Goal: Task Accomplishment & Management: Complete application form

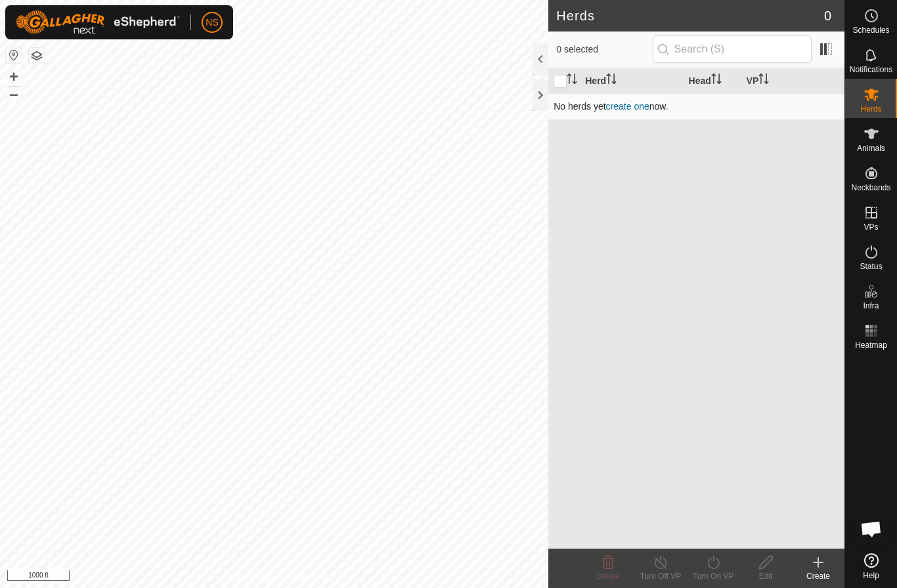
click at [623, 104] on link "create one" at bounding box center [627, 106] width 43 height 11
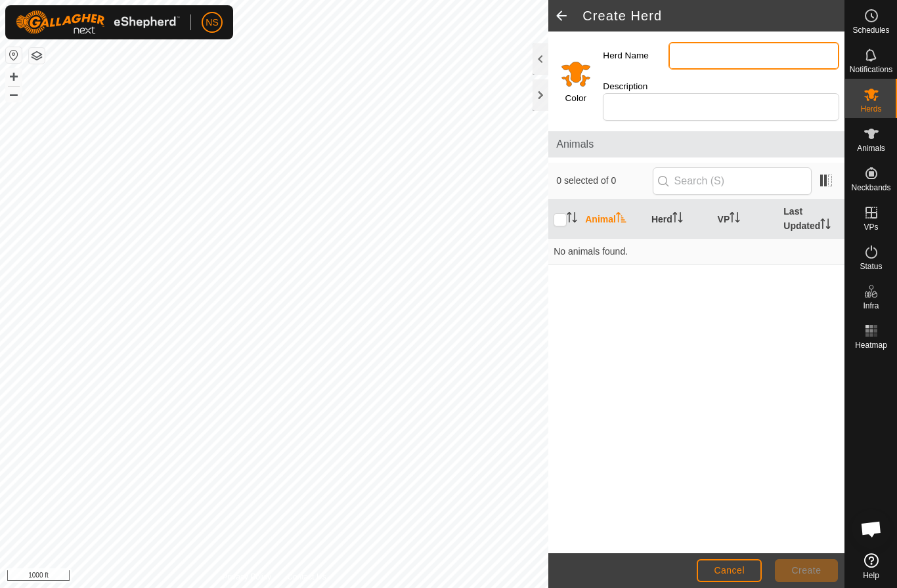
click at [685, 62] on input "Herd Name" at bounding box center [753, 56] width 171 height 28
type input "[PERSON_NAME]"
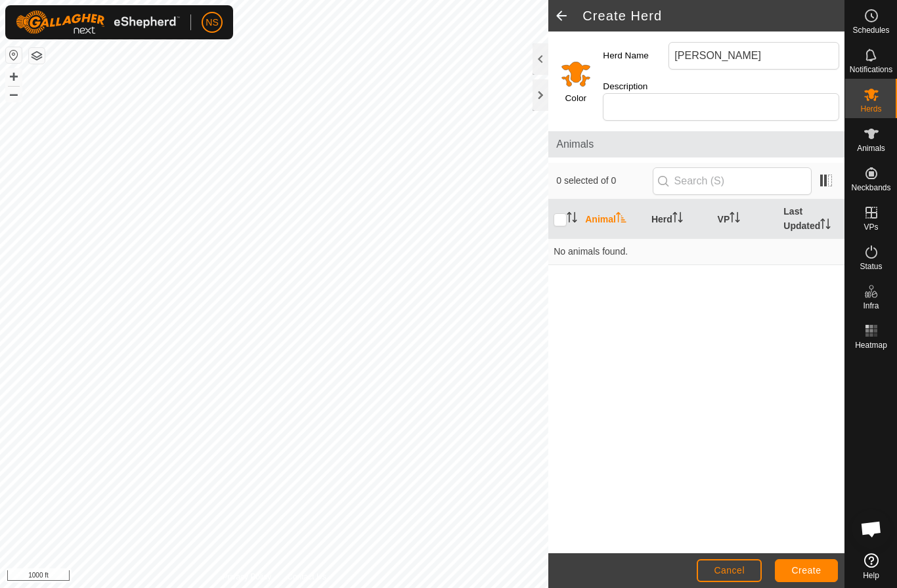
click at [780, 116] on div "Color Herd Name [PERSON_NAME] Description Animals 0 selected of 0 Animal Herd V…" at bounding box center [696, 293] width 296 height 522
click at [878, 142] on es-animals-svg-icon at bounding box center [871, 133] width 24 height 21
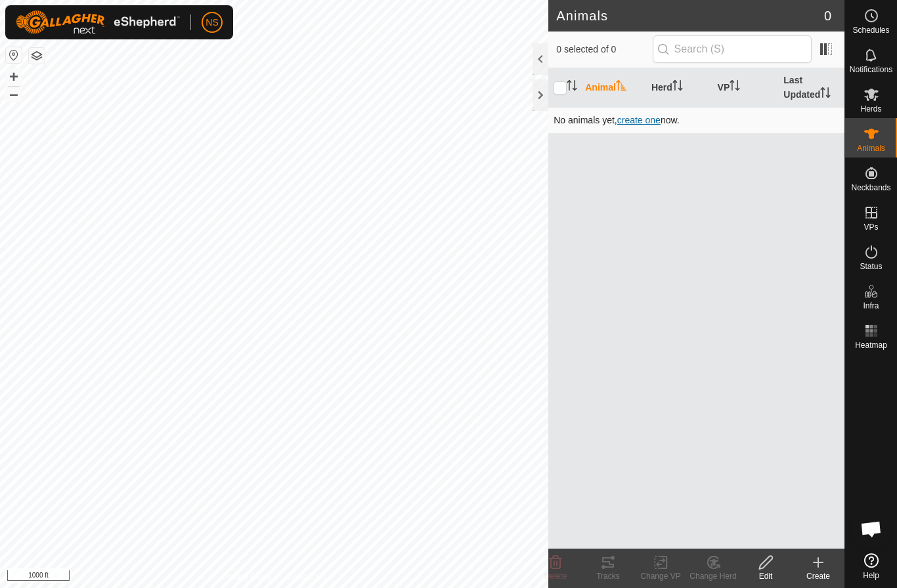
click at [644, 122] on span "create one" at bounding box center [638, 120] width 43 height 11
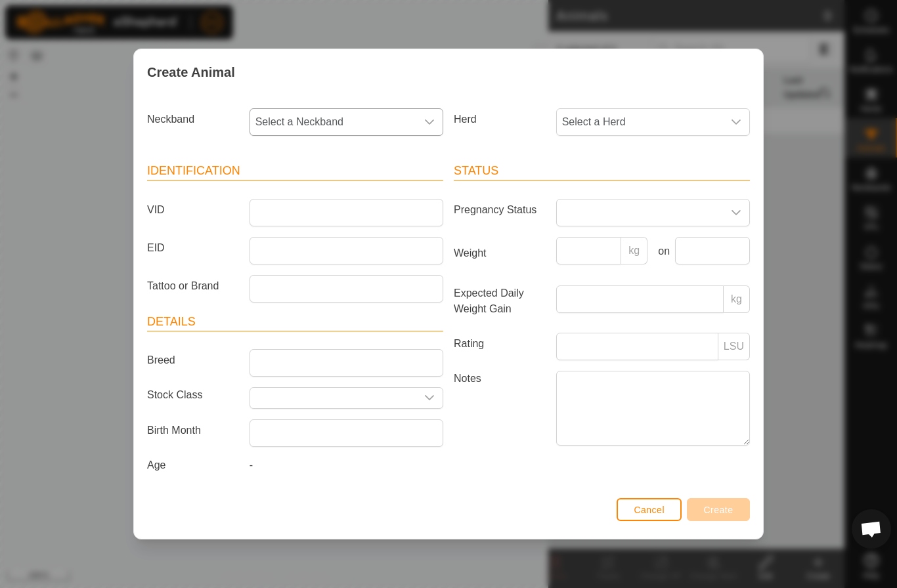
click at [406, 128] on span "Select a Neckband" at bounding box center [333, 122] width 166 height 26
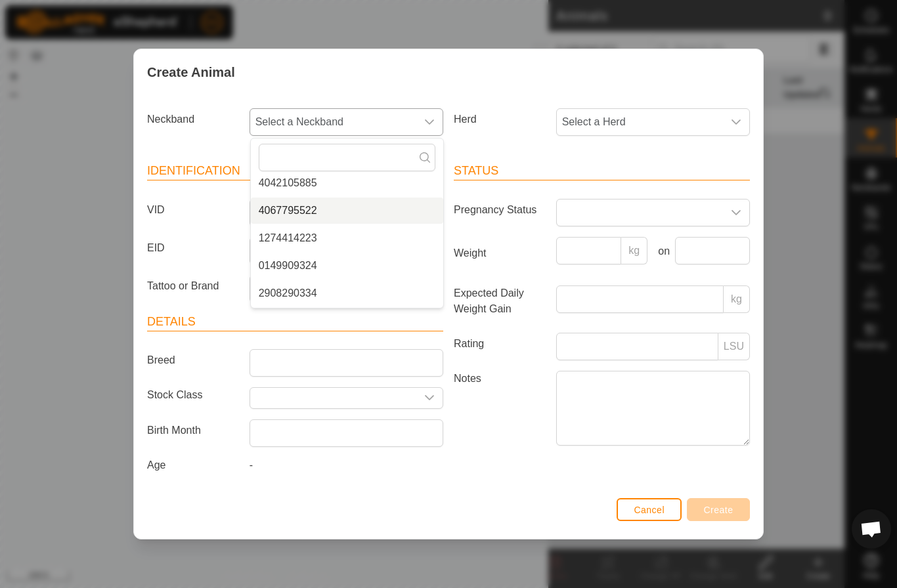
scroll to position [64, 0]
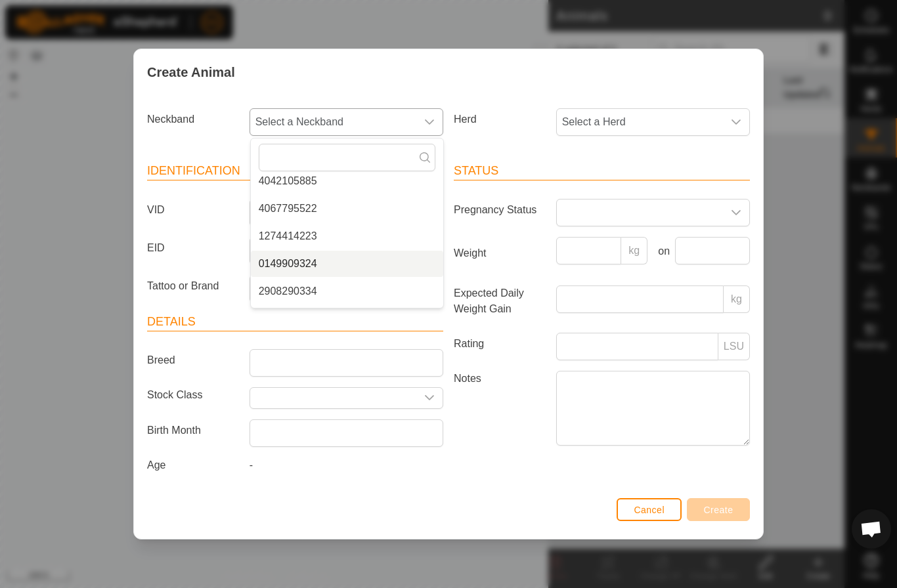
click at [310, 268] on li "0149909324" at bounding box center [347, 264] width 192 height 26
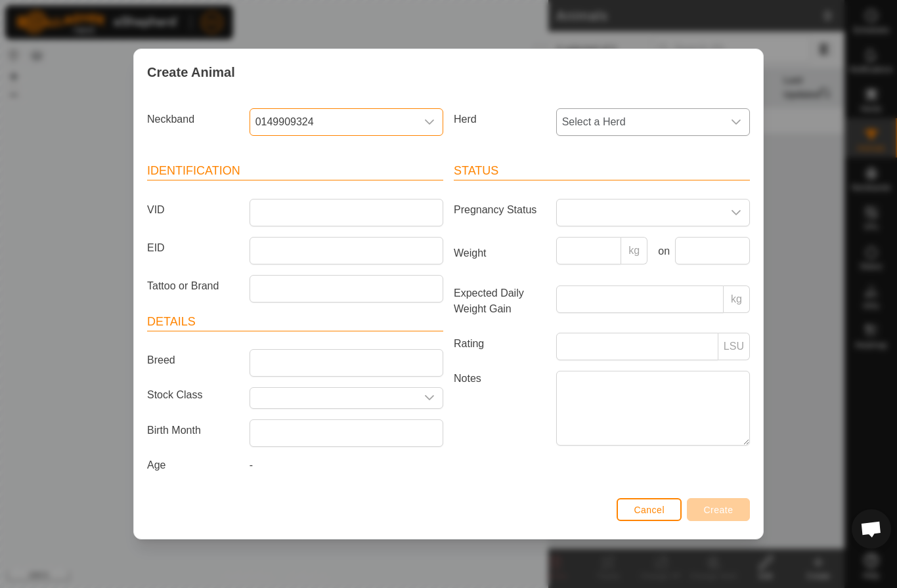
click at [586, 124] on span "Select a Herd" at bounding box center [640, 122] width 166 height 26
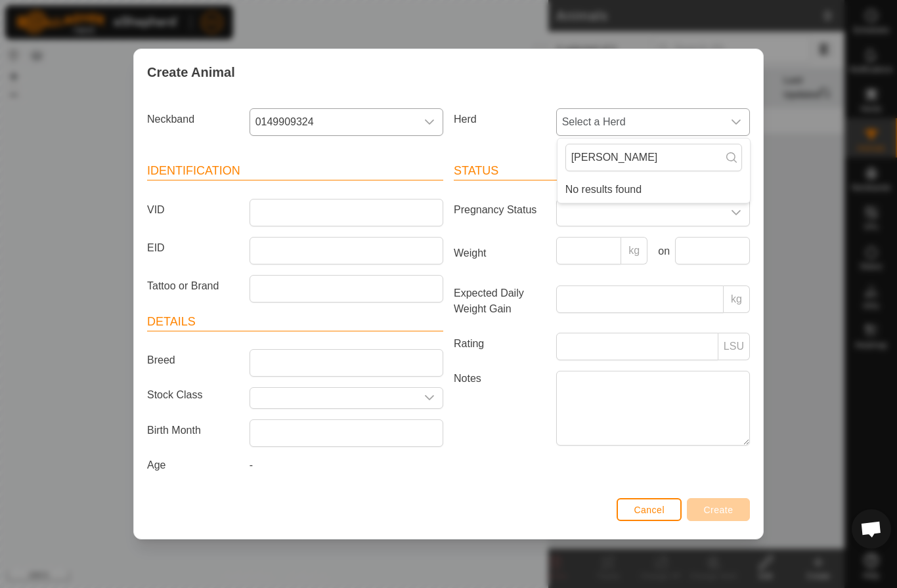
type input "[PERSON_NAME]"
click at [581, 177] on li "No results found" at bounding box center [653, 190] width 192 height 26
click at [529, 150] on div "Status Pregnancy Status Weight kg on Expected Daily Weight Gain kg Rating LSU N…" at bounding box center [601, 319] width 306 height 347
click at [738, 123] on icon "dropdown trigger" at bounding box center [735, 121] width 9 height 5
click at [736, 125] on icon "dropdown trigger" at bounding box center [735, 122] width 11 height 11
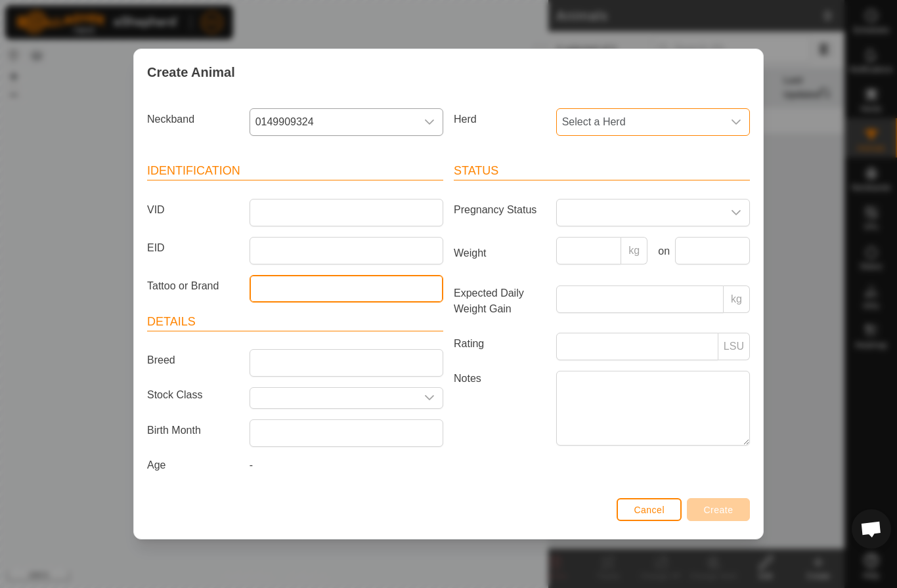
click at [299, 293] on input "Tattoo or Brand" at bounding box center [346, 289] width 194 height 28
type input "AVR"
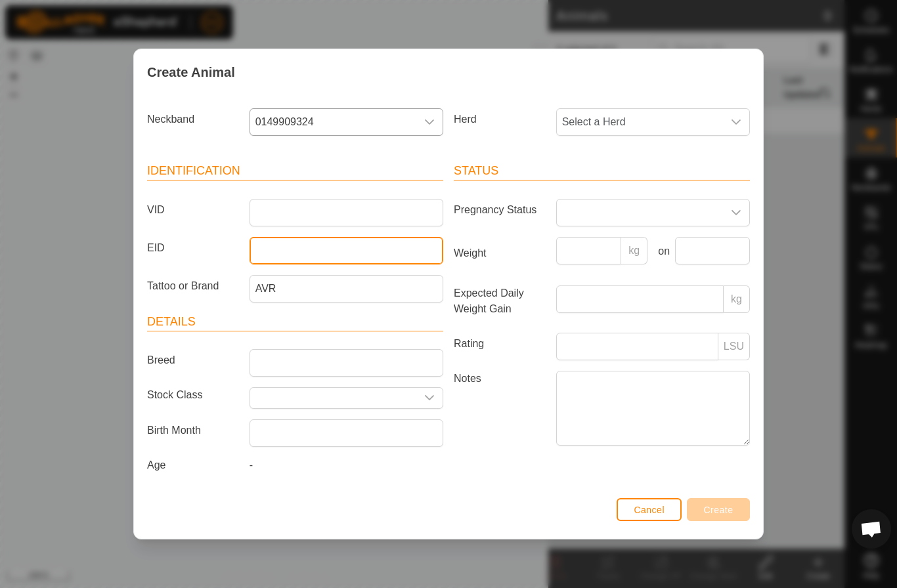
click at [263, 255] on input "EID" at bounding box center [346, 251] width 194 height 28
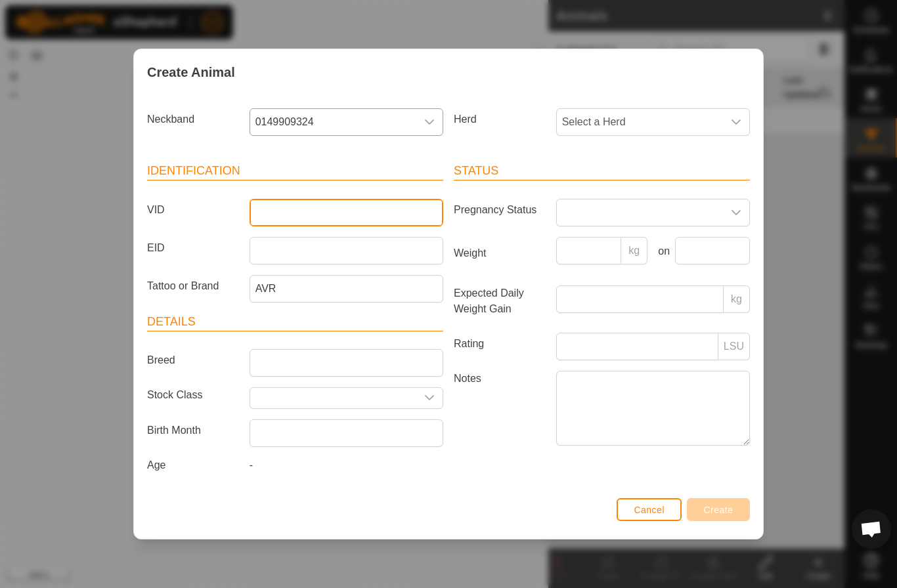
click at [275, 219] on input "VID" at bounding box center [346, 213] width 194 height 28
type input "[PERSON_NAME]"
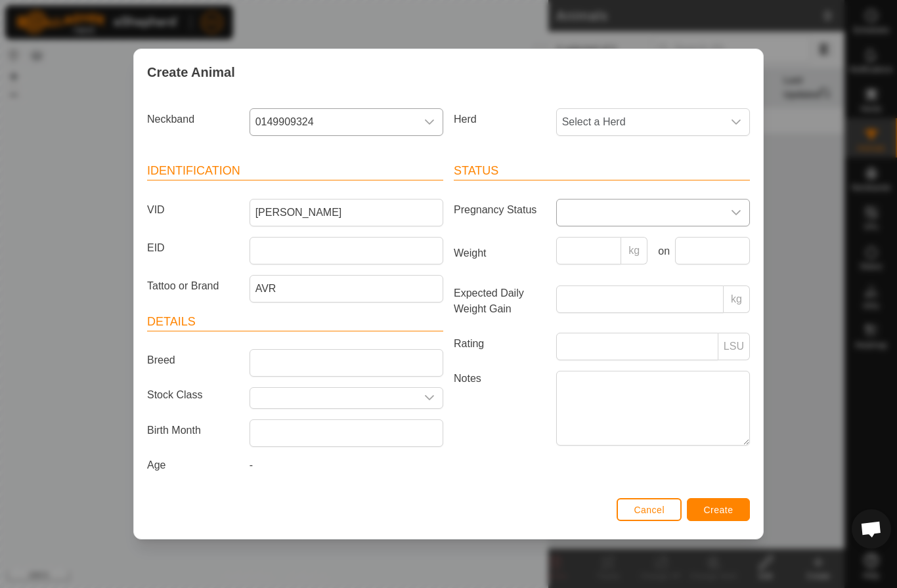
click at [667, 222] on span at bounding box center [640, 213] width 166 height 26
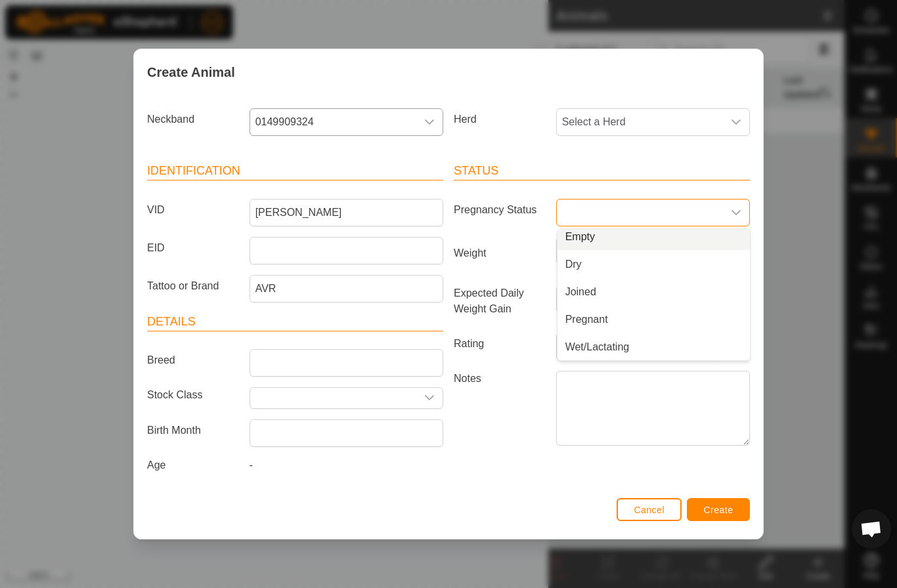
scroll to position [0, 0]
click at [613, 239] on li "Empty" at bounding box center [653, 242] width 192 height 26
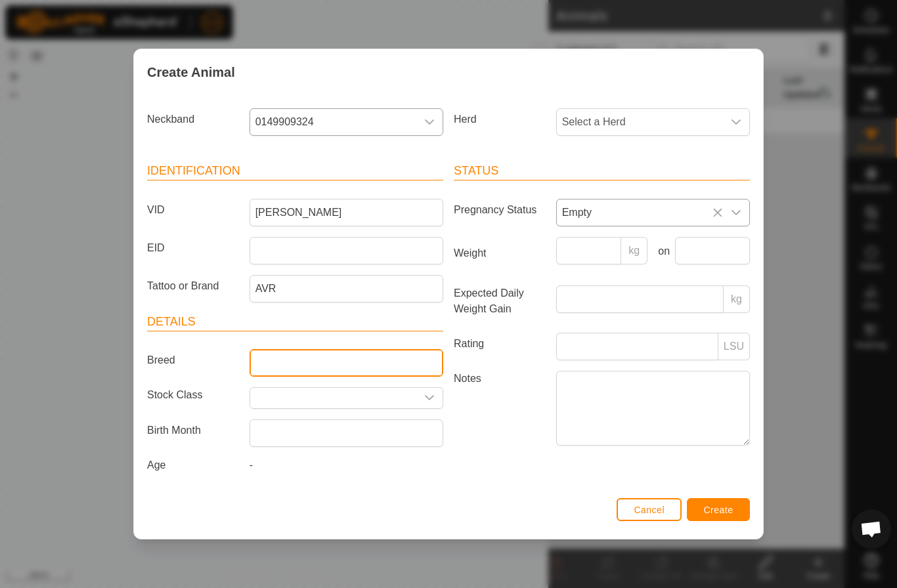
click at [358, 354] on input "Breed" at bounding box center [346, 363] width 194 height 28
type input "AA"
click at [329, 398] on input "Select or enter a Stock Class" at bounding box center [333, 398] width 166 height 20
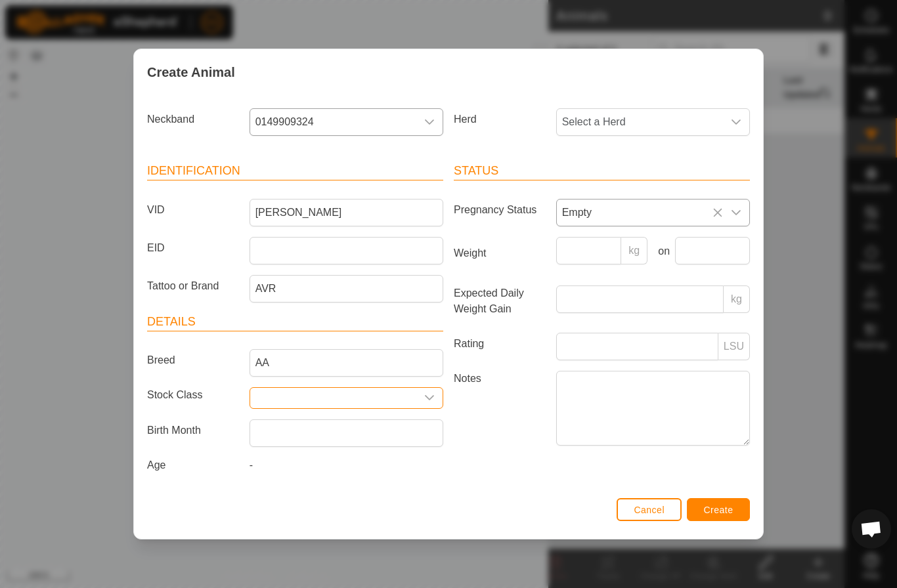
click at [427, 398] on icon "dropdown trigger" at bounding box center [429, 397] width 9 height 5
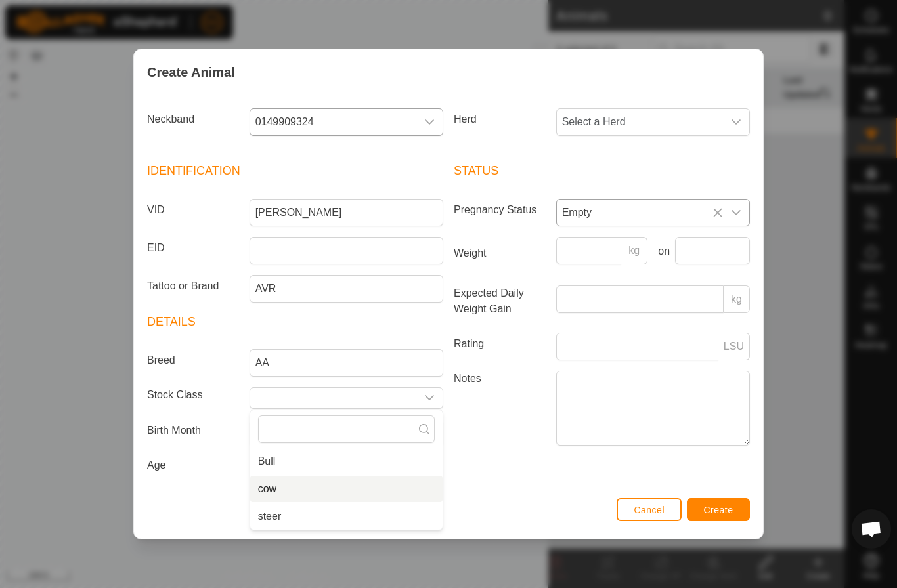
click at [296, 488] on li "cow" at bounding box center [346, 489] width 192 height 26
type input "cow"
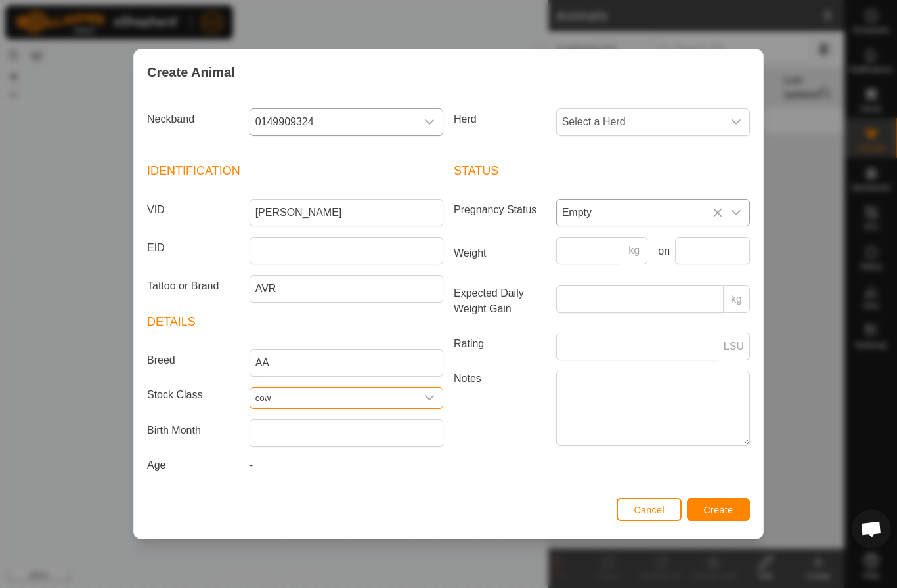
click at [732, 468] on div "Create Animal Neckband 0149909324 Herd Select a Herd Identification VID [PERSON…" at bounding box center [448, 294] width 630 height 490
click at [725, 511] on span "Create" at bounding box center [719, 510] width 30 height 11
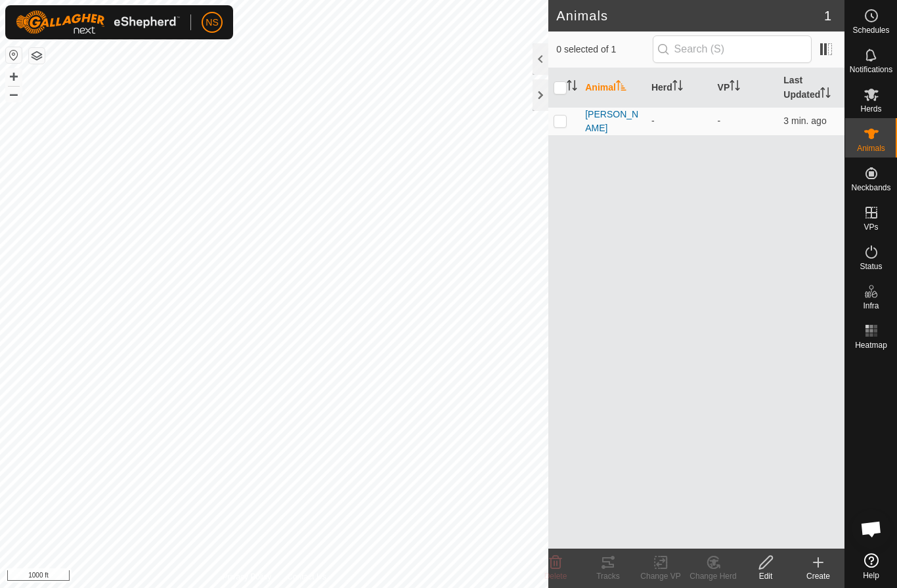
click at [24, 9] on div at bounding box center [98, 22] width 164 height 29
checkbox input "true"
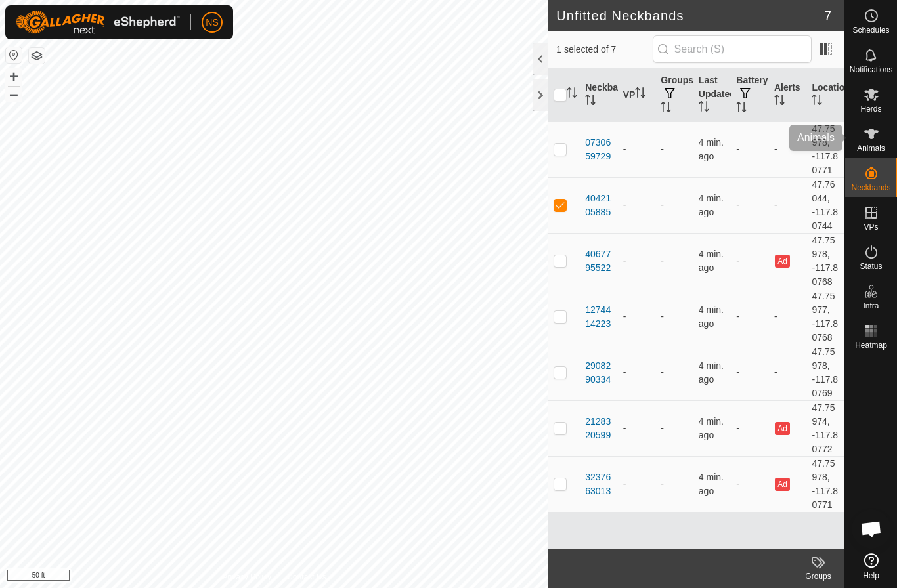
click at [870, 145] on span "Animals" at bounding box center [870, 148] width 28 height 8
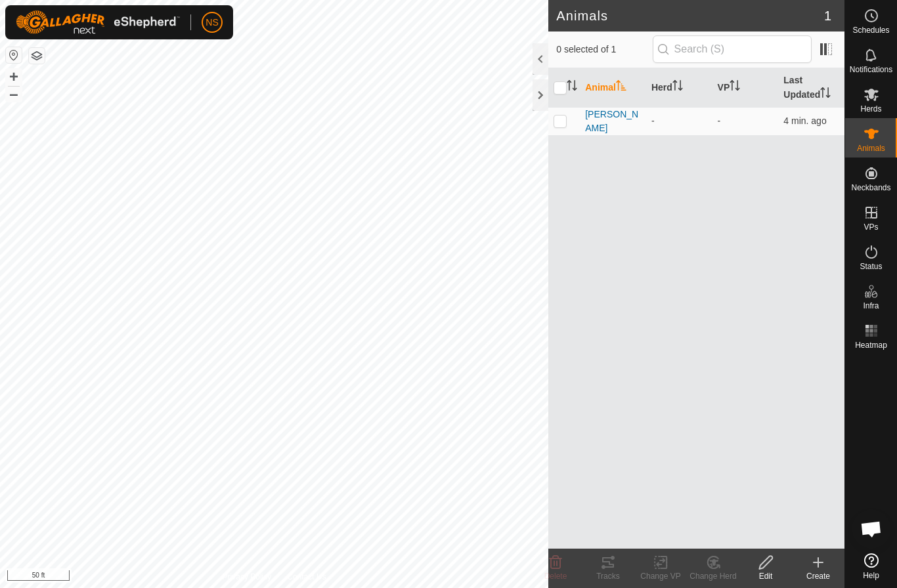
click at [600, 87] on th "Animal" at bounding box center [613, 87] width 66 height 39
click at [868, 96] on icon at bounding box center [871, 95] width 16 height 16
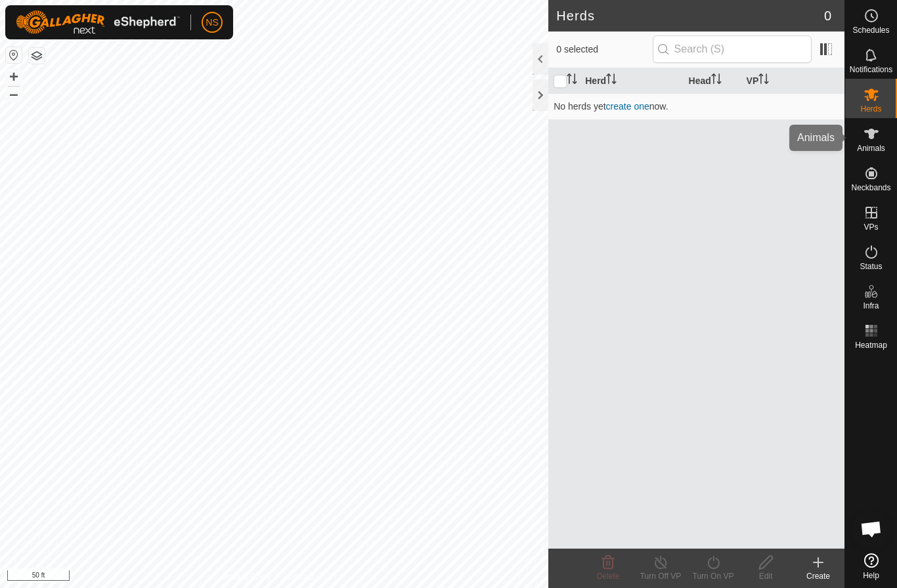
click at [868, 140] on icon at bounding box center [871, 134] width 16 height 16
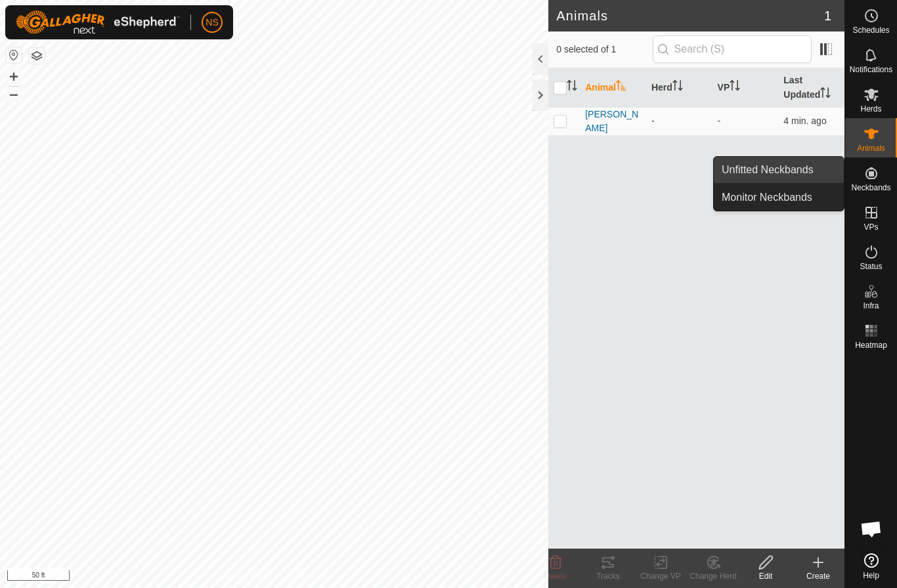
click at [789, 173] on span "Unfitted Neckbands" at bounding box center [767, 170] width 92 height 16
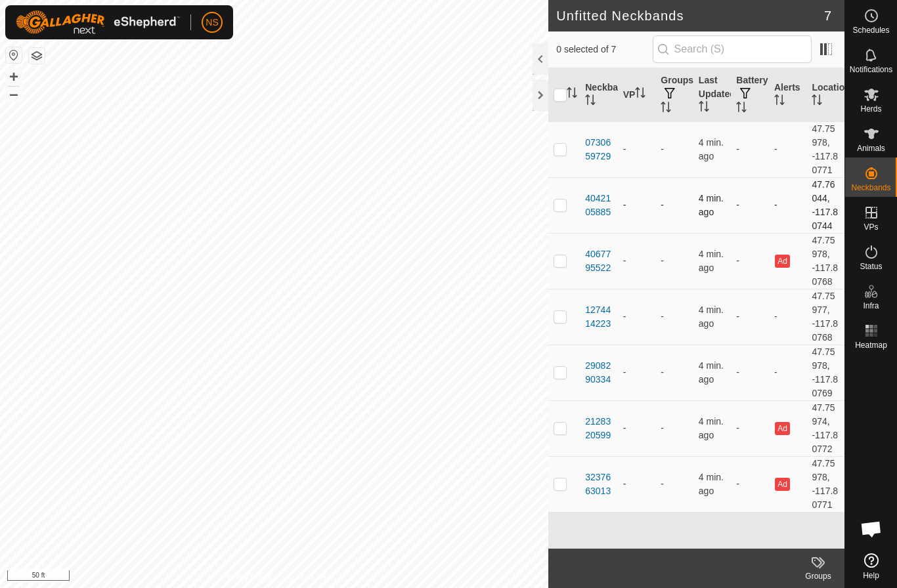
click at [554, 209] on p-checkbox at bounding box center [559, 205] width 13 height 11
checkbox input "true"
click at [872, 96] on icon at bounding box center [871, 95] width 14 height 12
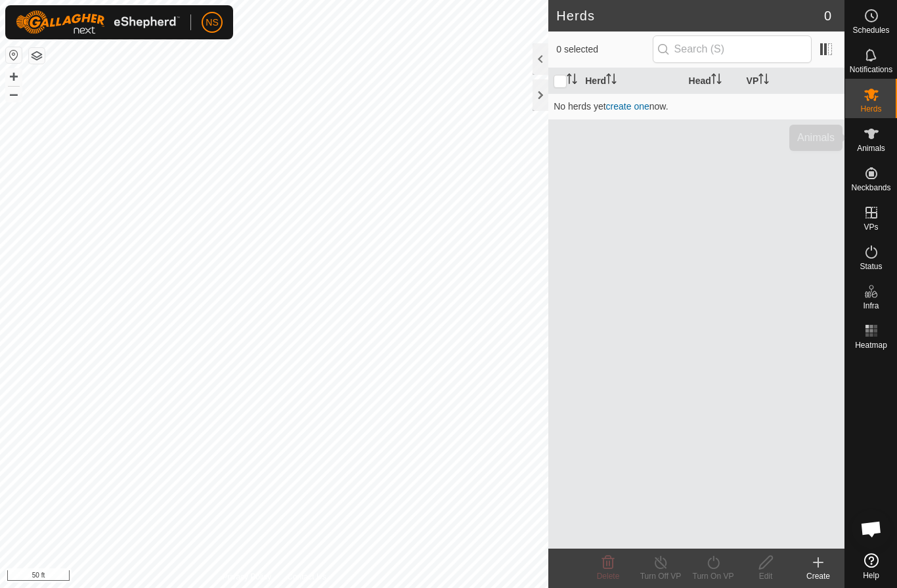
click at [868, 146] on span "Animals" at bounding box center [870, 148] width 28 height 8
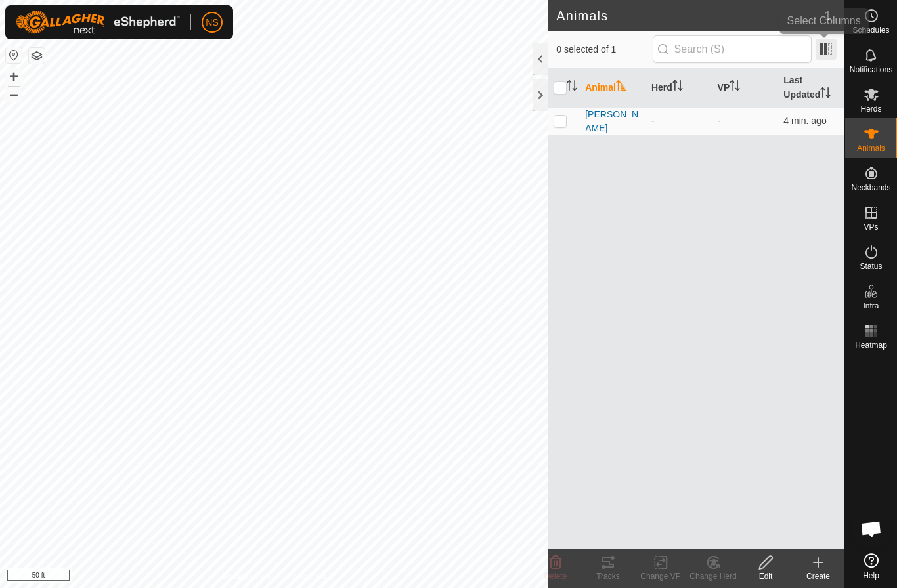
click at [819, 41] on span at bounding box center [825, 49] width 21 height 21
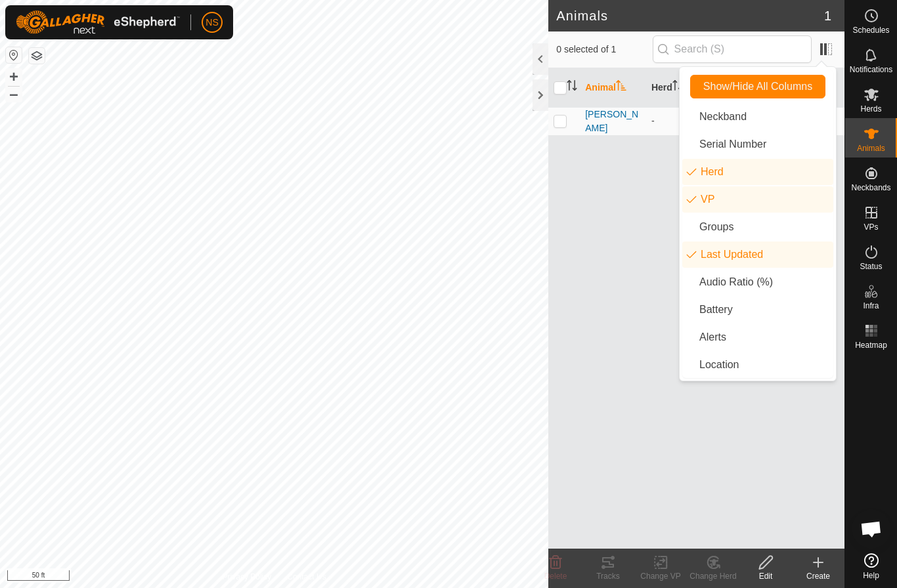
click at [623, 251] on div "Animal Herd VP Last Updated [PERSON_NAME] - - 4 min. ago" at bounding box center [696, 308] width 296 height 480
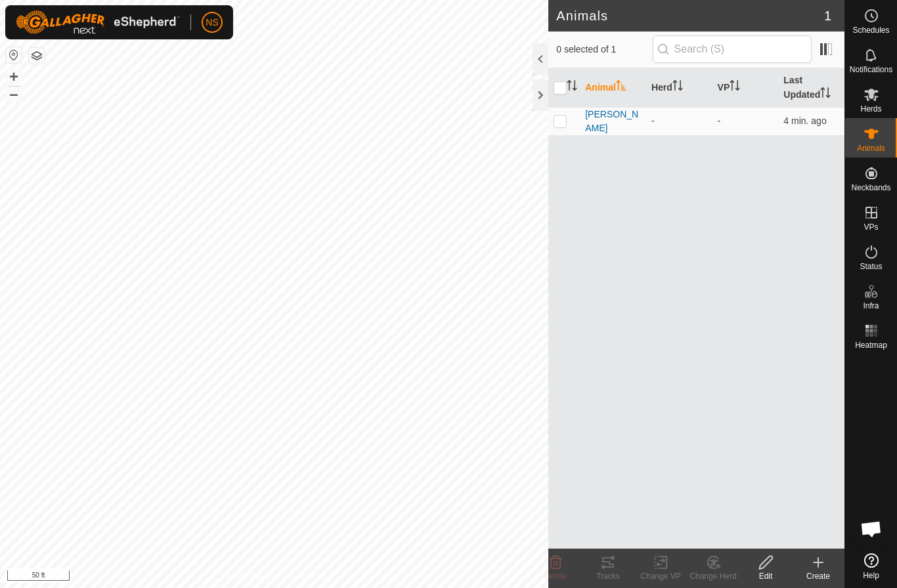
click at [819, 566] on icon at bounding box center [818, 563] width 16 height 16
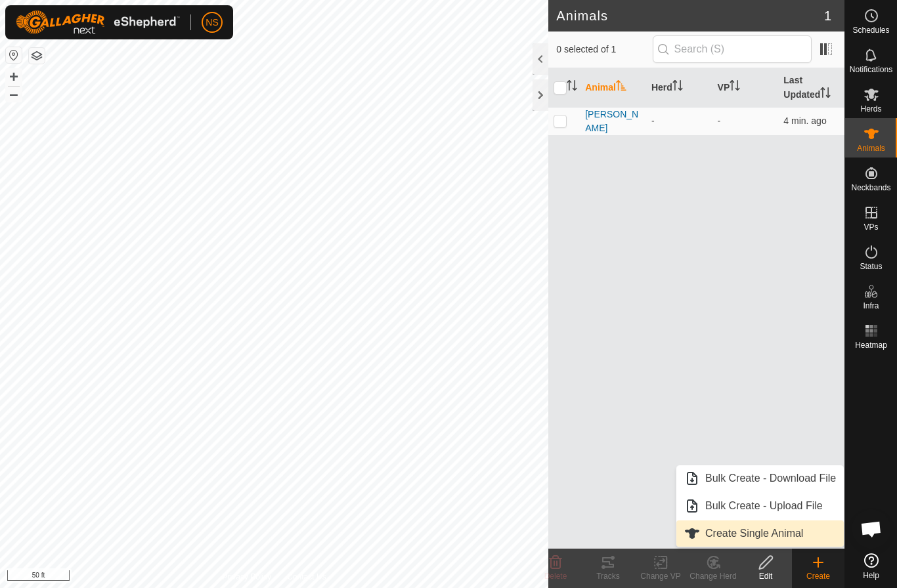
click at [773, 535] on span "Create Single Animal" at bounding box center [754, 534] width 98 height 16
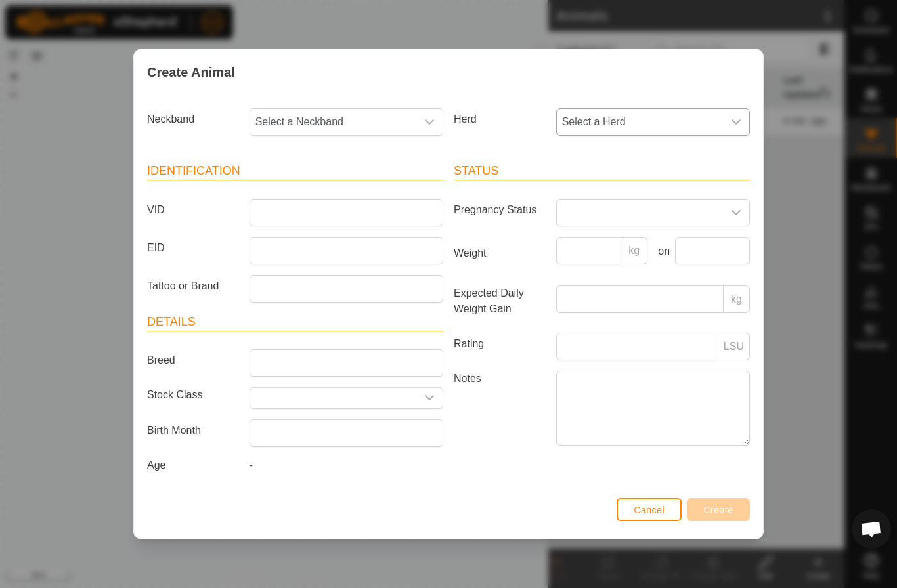
click at [619, 122] on span "Select a Herd" at bounding box center [640, 122] width 166 height 26
click at [505, 135] on div "Herd Select a Herd -" at bounding box center [601, 122] width 306 height 28
click at [371, 120] on span "Select a Neckband" at bounding box center [333, 122] width 166 height 26
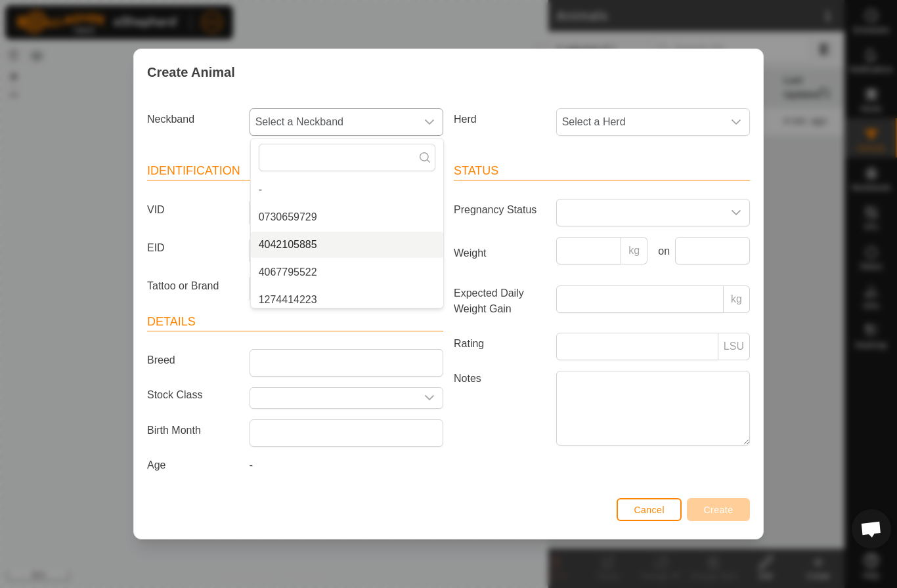
click at [306, 243] on span "4042105885" at bounding box center [288, 245] width 58 height 16
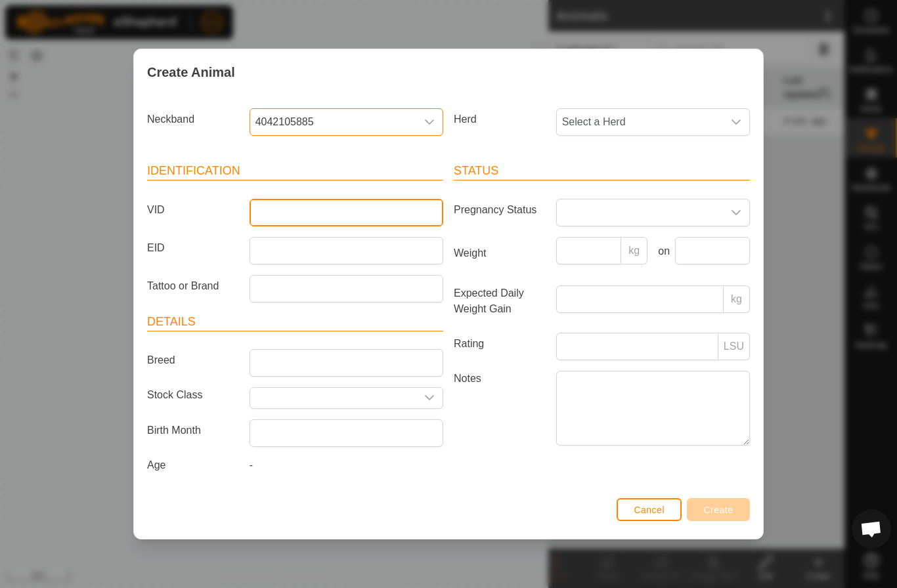
click at [348, 208] on input "VID" at bounding box center [346, 213] width 194 height 28
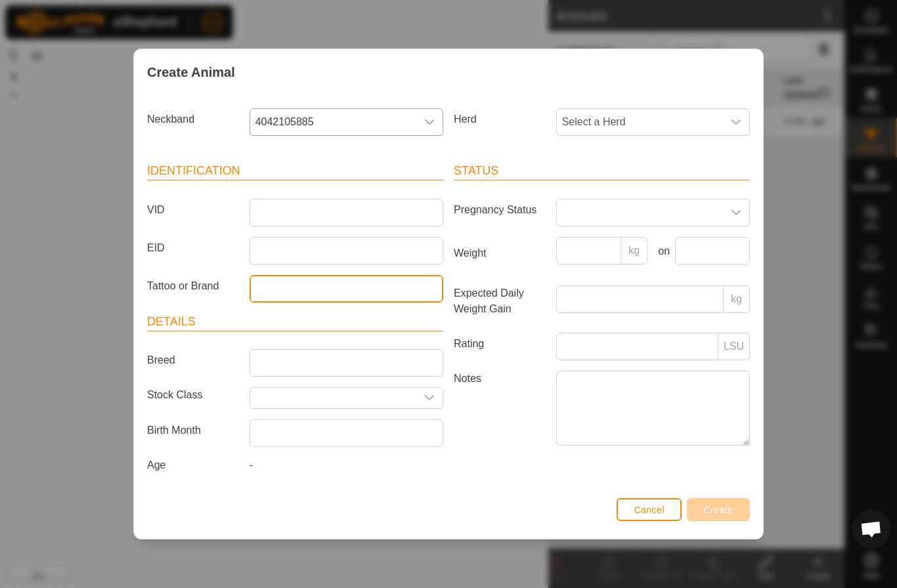
click at [357, 288] on input "Tattoo or Brand" at bounding box center [346, 289] width 194 height 28
type input "UPPER LIP"
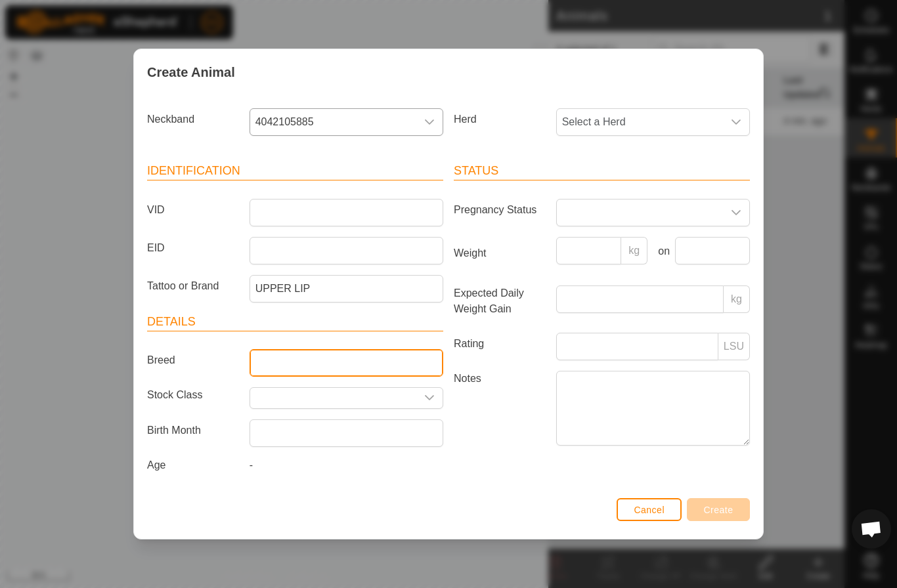
click at [263, 365] on input "Breed" at bounding box center [346, 363] width 194 height 28
type input "Highland"
click at [284, 400] on input "Select or enter a Stock Class" at bounding box center [333, 398] width 166 height 20
click at [431, 401] on icon "dropdown trigger" at bounding box center [429, 397] width 11 height 11
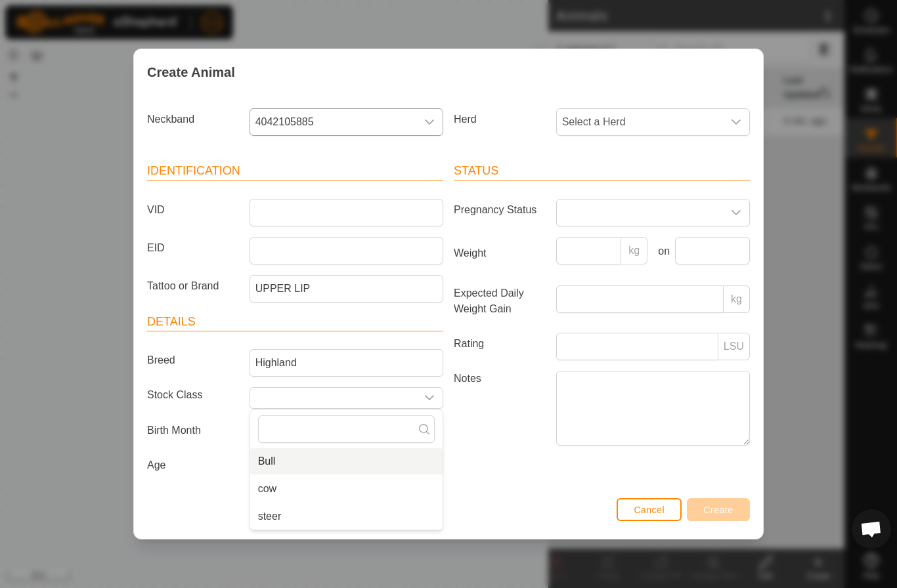
click at [300, 468] on li "Bull" at bounding box center [346, 461] width 192 height 26
type input "Bull"
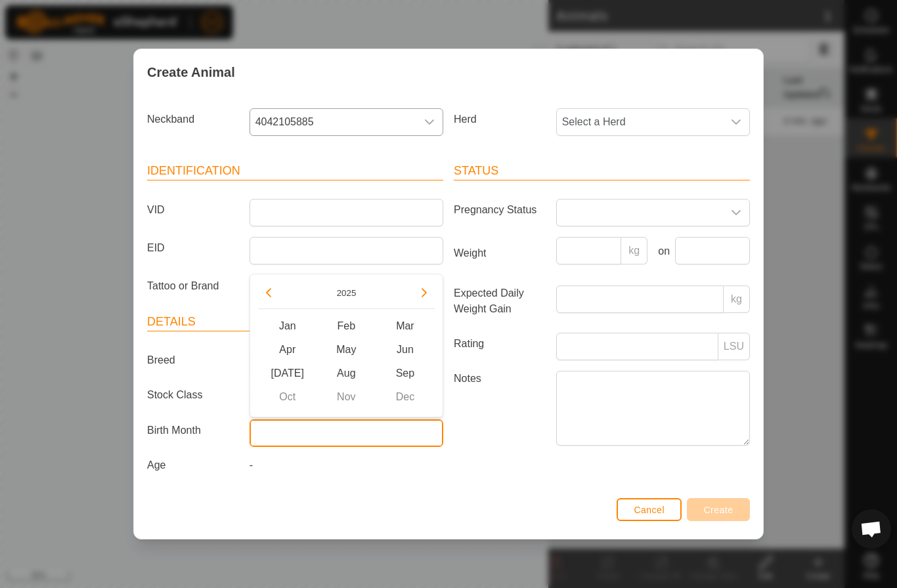
click at [308, 438] on input "text" at bounding box center [346, 433] width 194 height 28
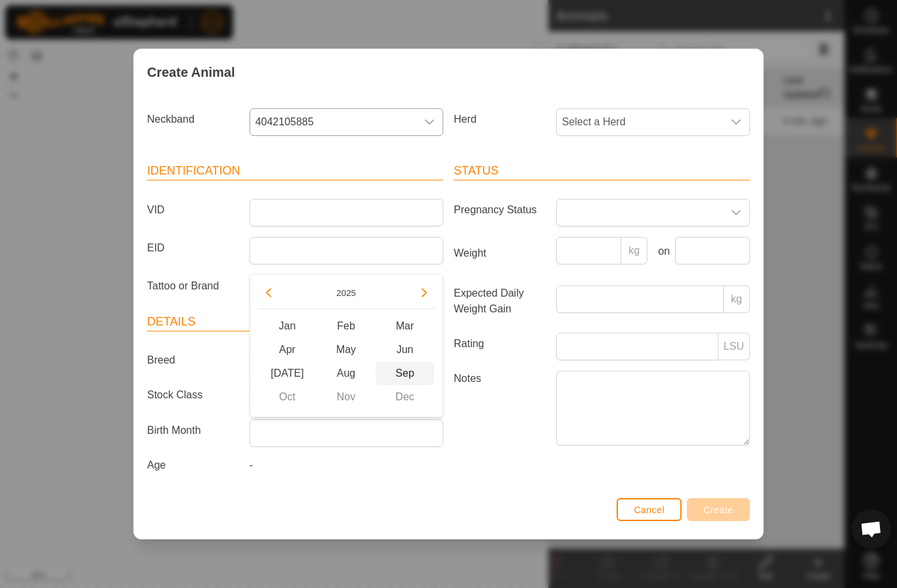
click at [401, 369] on span "Sep" at bounding box center [404, 374] width 59 height 24
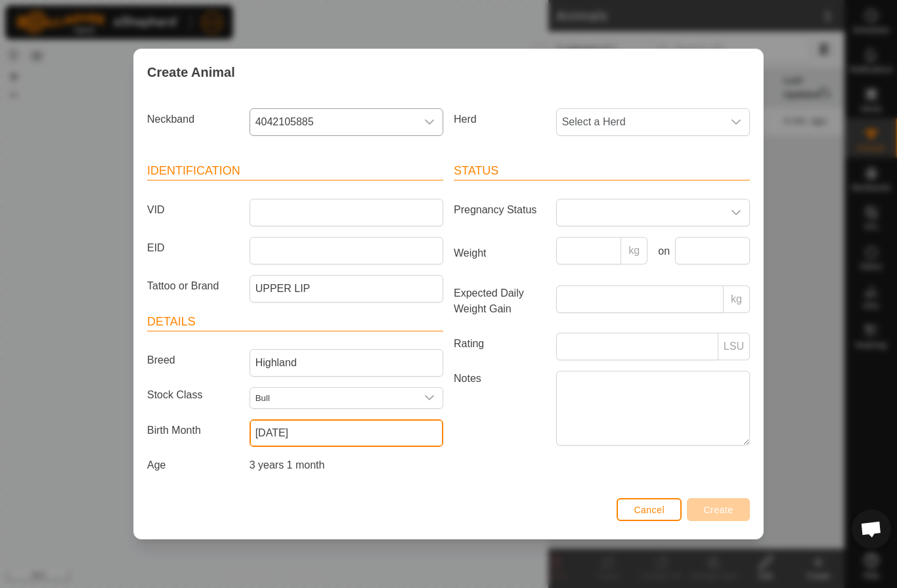
type input "[DATE]"
click at [417, 515] on div "Cancel Create" at bounding box center [448, 516] width 629 height 45
click at [589, 211] on span at bounding box center [640, 213] width 166 height 26
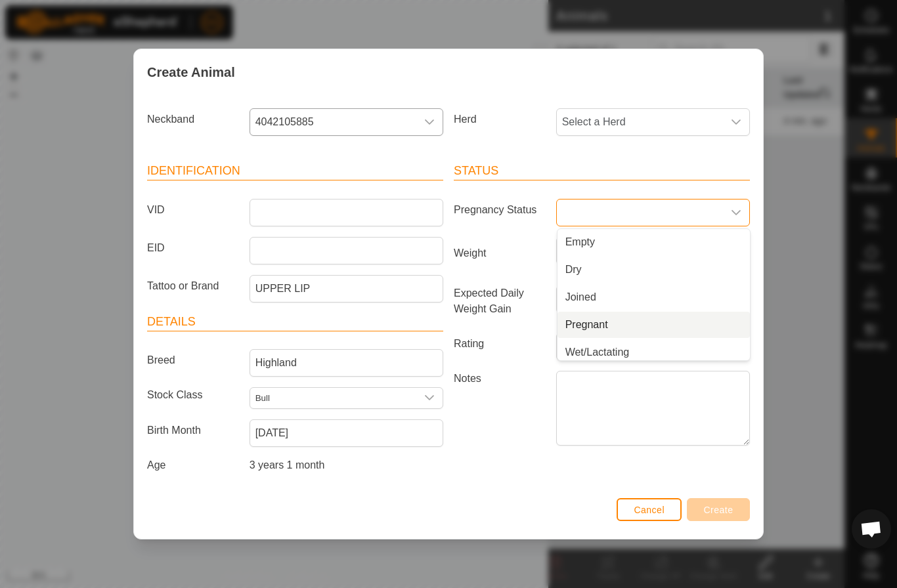
click at [499, 287] on label "Expected Daily Weight Gain" at bounding box center [499, 301] width 102 height 32
click at [556, 287] on input "Expected Daily Weight Gain" at bounding box center [639, 299] width 167 height 28
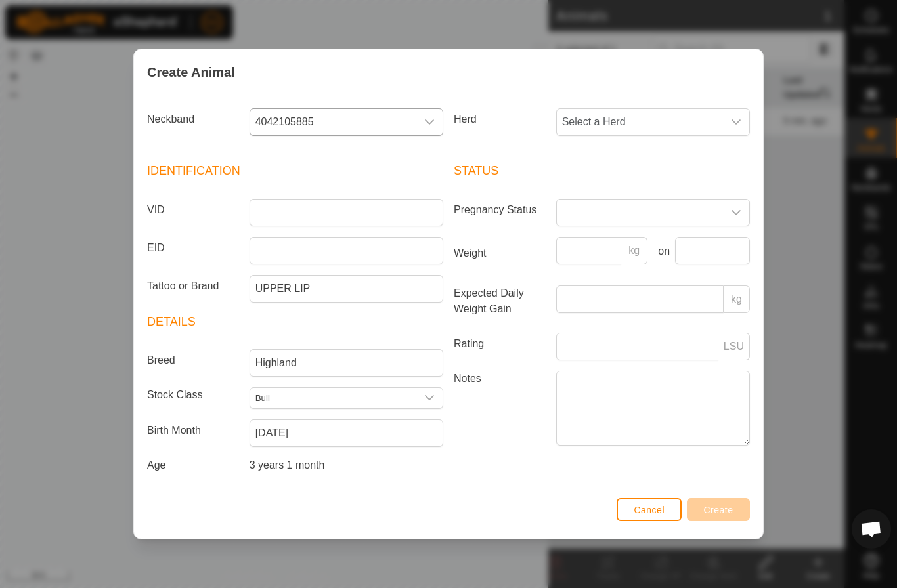
click at [598, 364] on article "Status Pregnancy Status Weight kg on Expected Daily Weight Gain kg Rating LSU N…" at bounding box center [602, 305] width 296 height 287
click at [598, 206] on span at bounding box center [640, 213] width 166 height 26
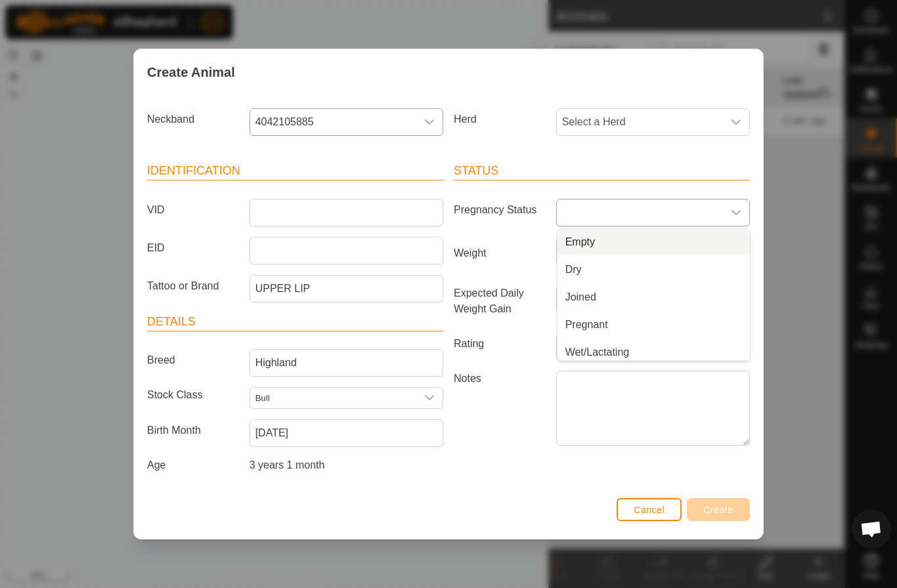
click at [583, 244] on li "Empty" at bounding box center [653, 242] width 192 height 26
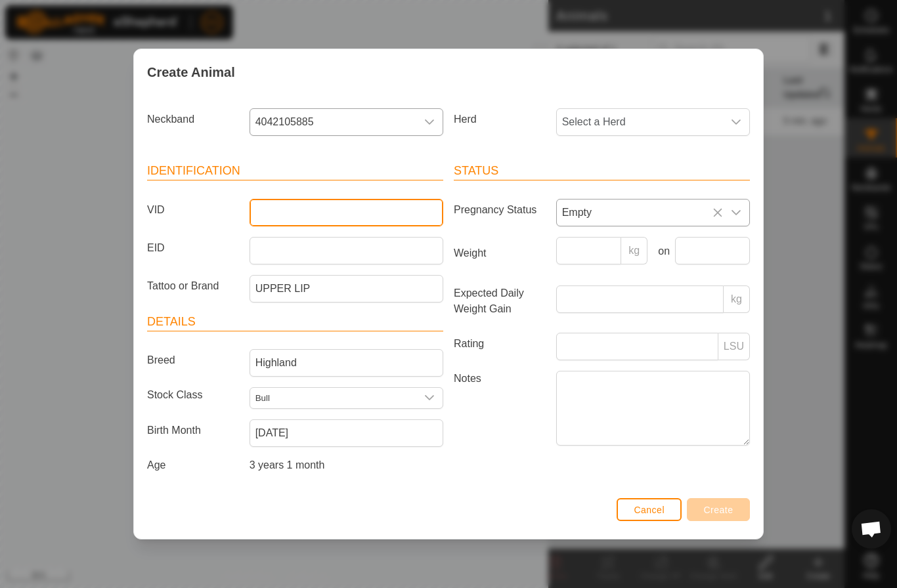
click at [389, 203] on input "VID" at bounding box center [346, 213] width 194 height 28
type input "NA"
click at [688, 494] on div "Cancel Create" at bounding box center [448, 516] width 629 height 45
click at [631, 251] on p-inputgroup-addon "kg" at bounding box center [634, 251] width 26 height 28
click at [719, 511] on span "Create" at bounding box center [719, 510] width 30 height 11
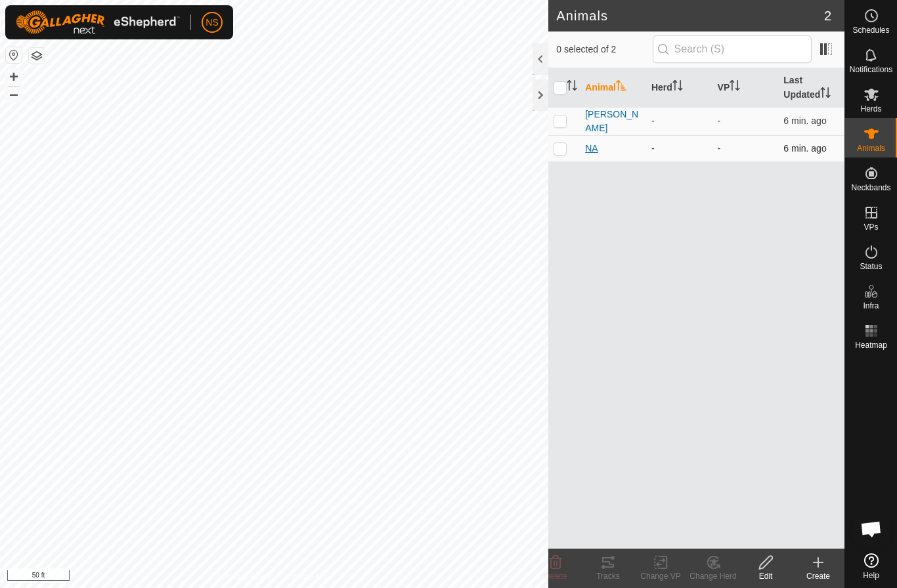
click at [590, 147] on span "NA" at bounding box center [591, 149] width 12 height 14
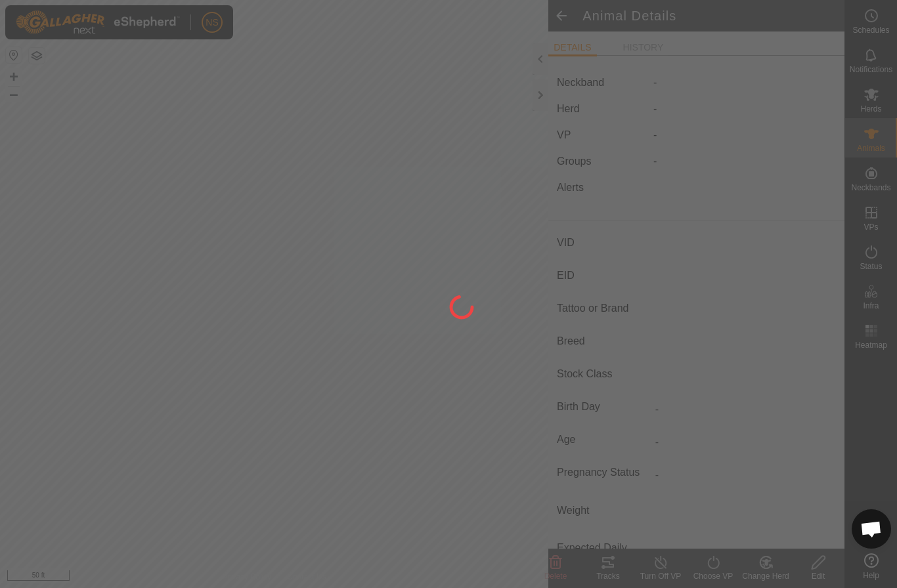
type input "NA"
type input "-"
type input "UPPER LIP"
type input "Highland"
type input "Bull"
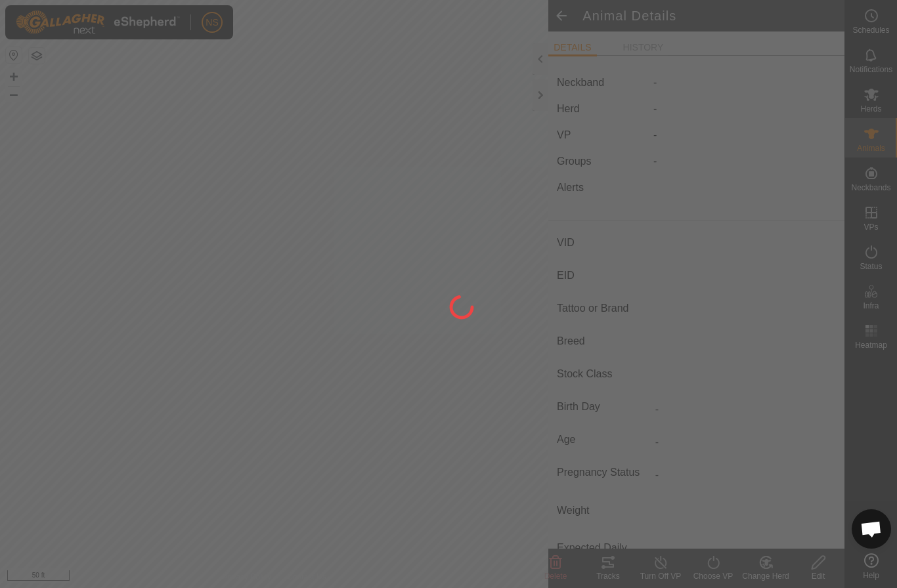
type input "09/2022"
type input "3 years 1 month"
type input "Empty"
type input "0 kg"
type input "-"
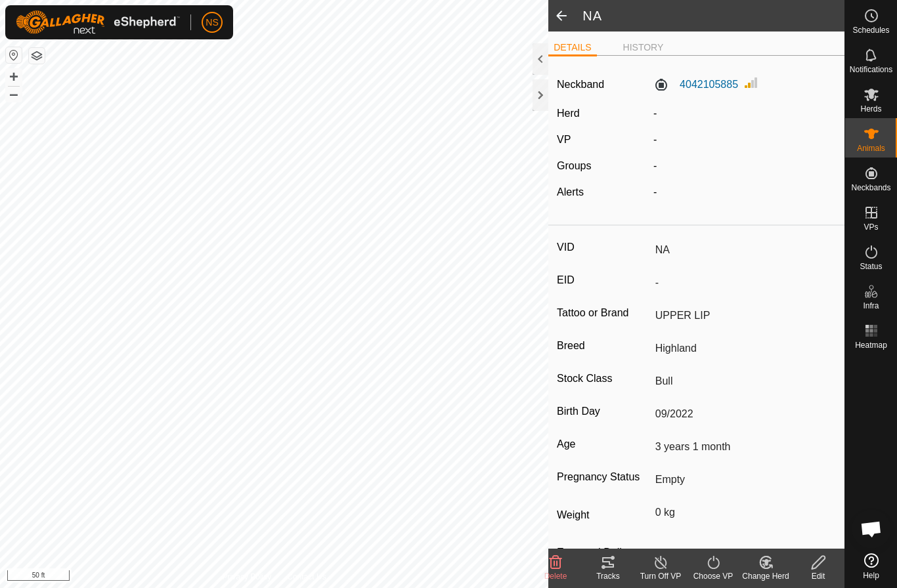
click at [562, 18] on span at bounding box center [561, 16] width 26 height 32
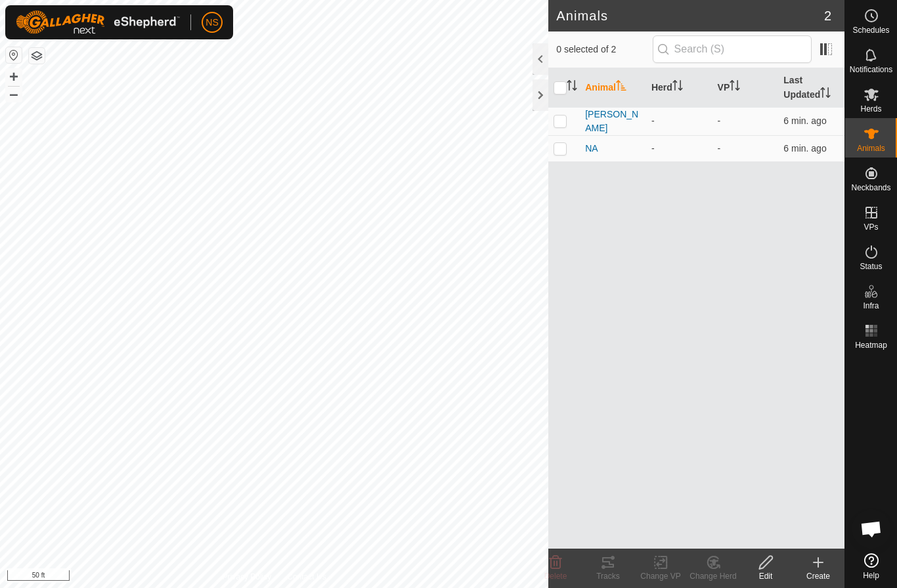
click at [771, 568] on icon at bounding box center [765, 563] width 16 height 16
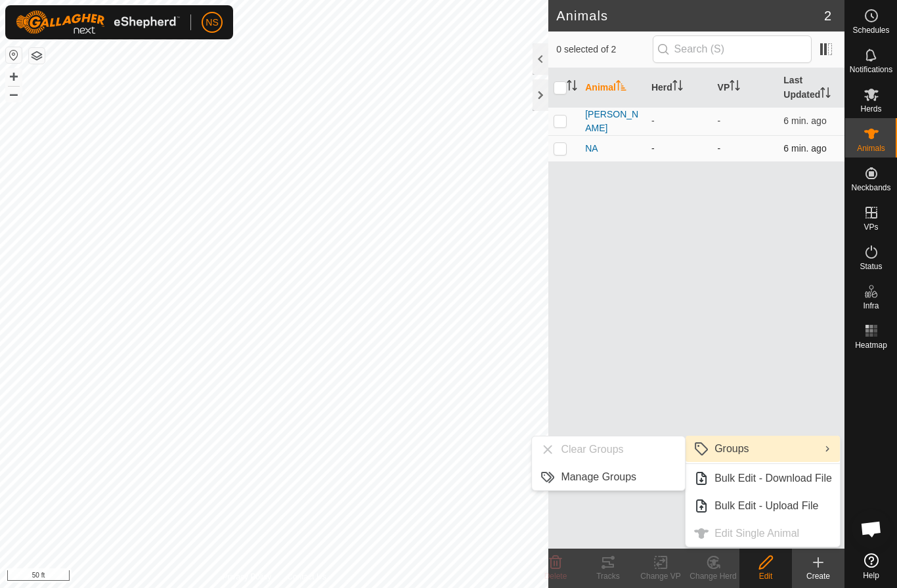
click at [564, 147] on p-checkbox at bounding box center [559, 148] width 13 height 11
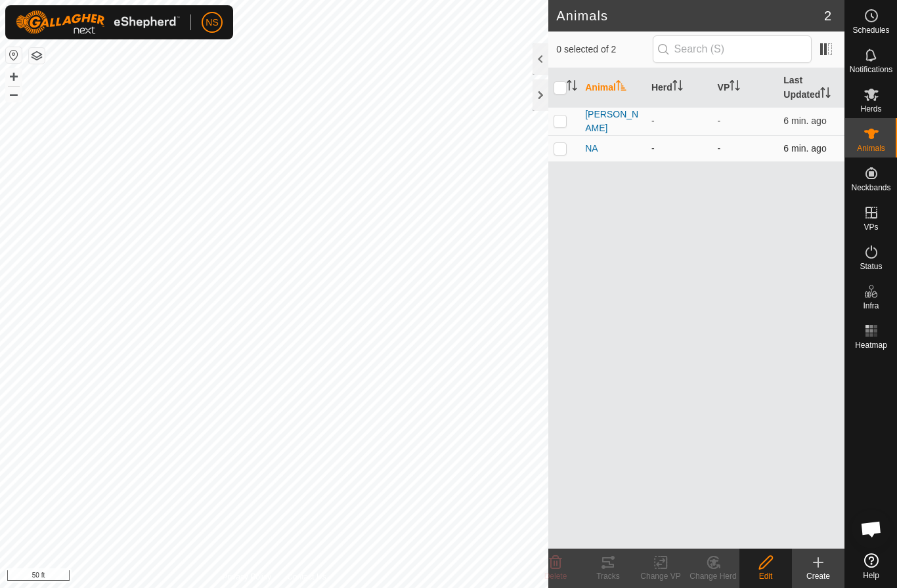
checkbox input "true"
click at [770, 576] on div "Edit" at bounding box center [765, 576] width 53 height 12
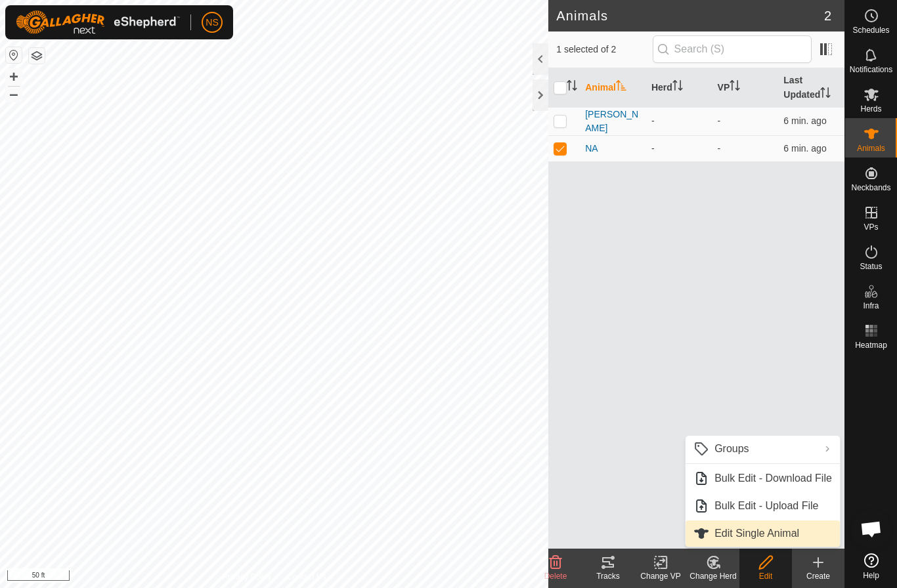
click at [757, 534] on link "Edit Single Animal" at bounding box center [762, 533] width 154 height 26
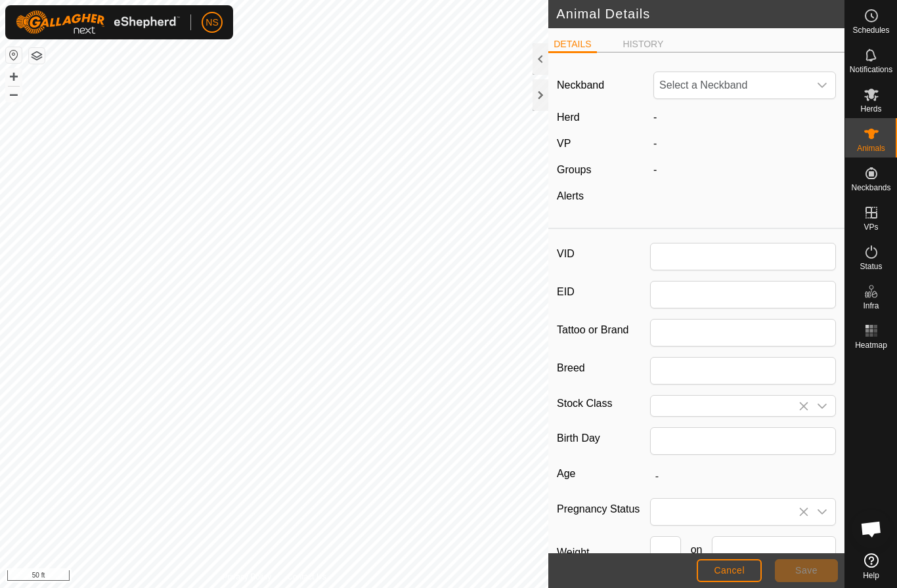
type input "NA"
type input "UPPER LIP"
type input "Highland"
type input "Bull"
type input "09/2022"
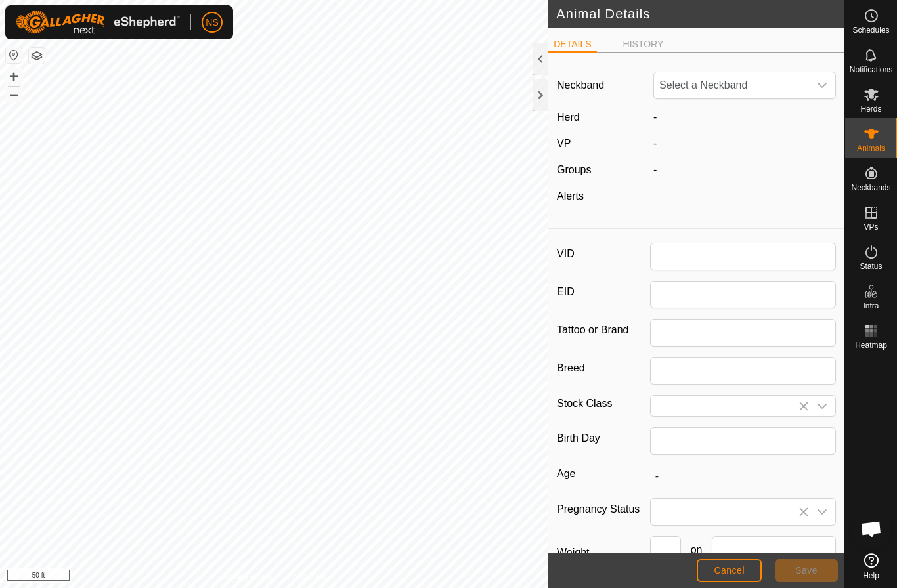
type input "3 years 1 month"
type input "0"
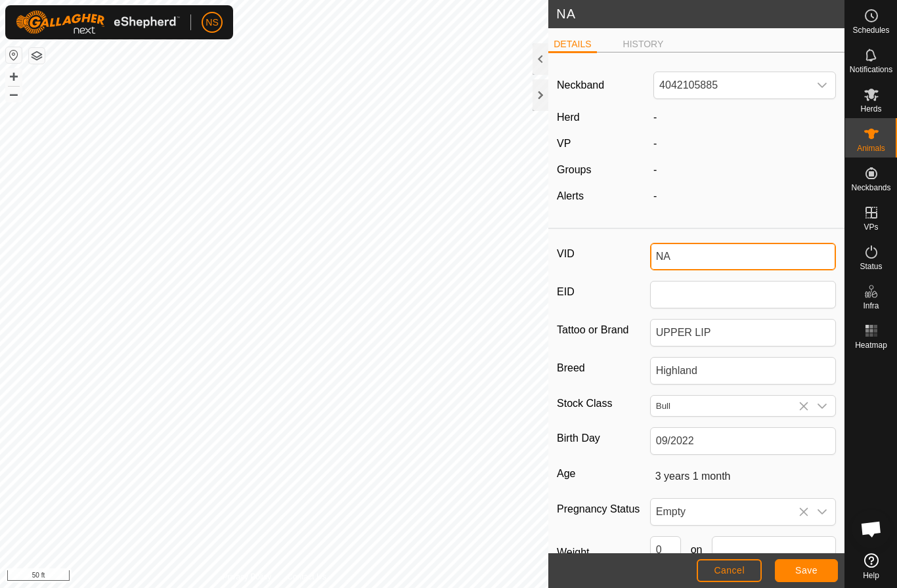
click at [688, 263] on input "NA" at bounding box center [743, 257] width 186 height 28
type input "N"
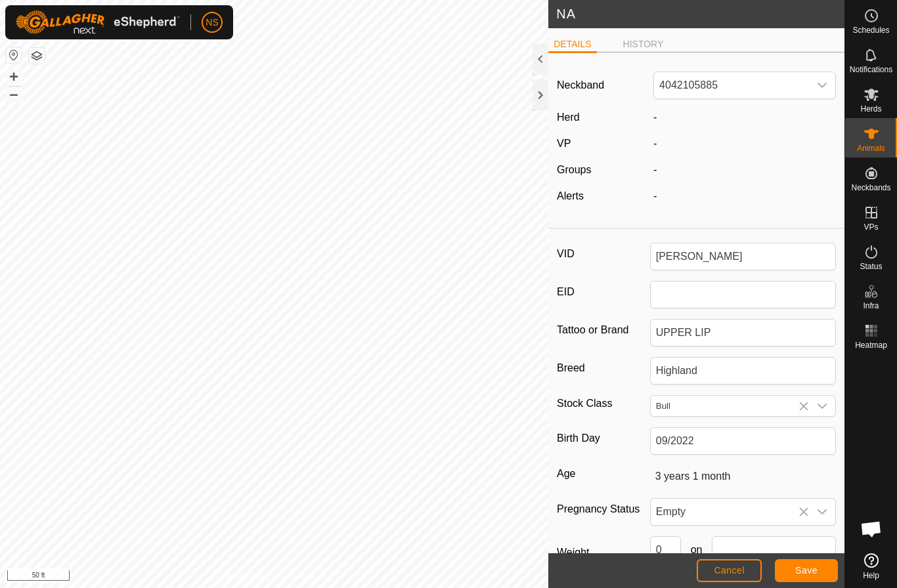
click at [801, 573] on span "Save" at bounding box center [806, 570] width 22 height 11
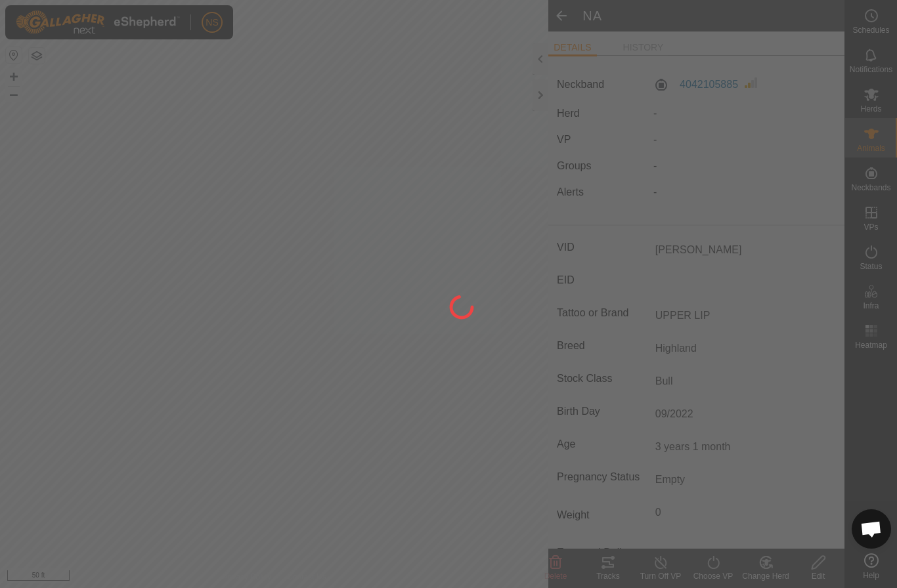
type input "NA"
type input "-"
type input "0 kg"
type input "-"
type input "[PERSON_NAME]"
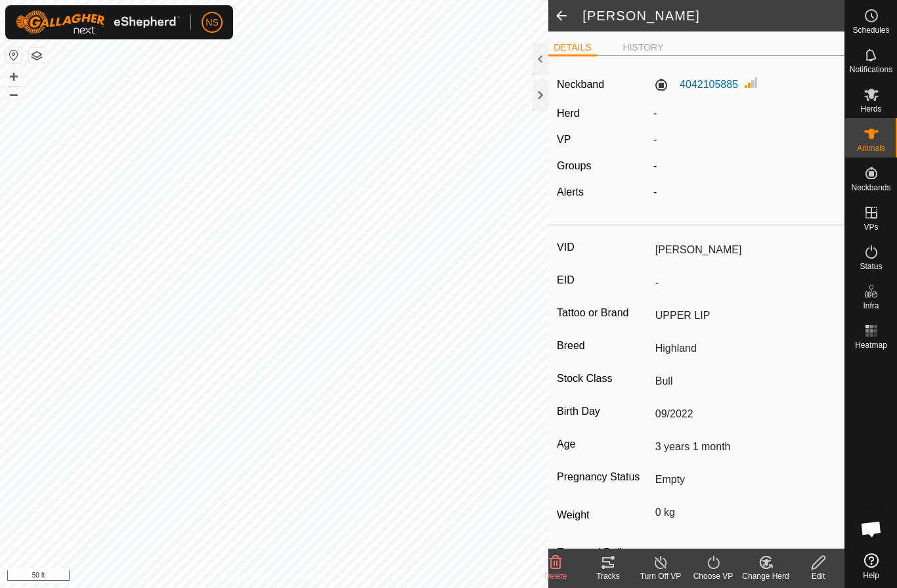
click at [557, 16] on span at bounding box center [561, 16] width 26 height 32
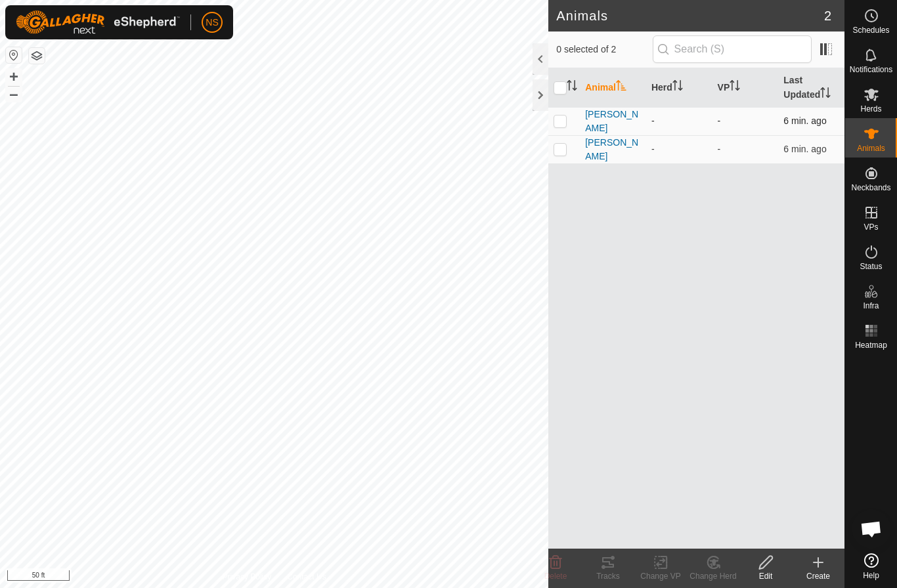
click at [564, 120] on p-checkbox at bounding box center [559, 121] width 13 height 11
checkbox input "true"
click at [556, 144] on p-checkbox at bounding box center [559, 149] width 13 height 11
checkbox input "true"
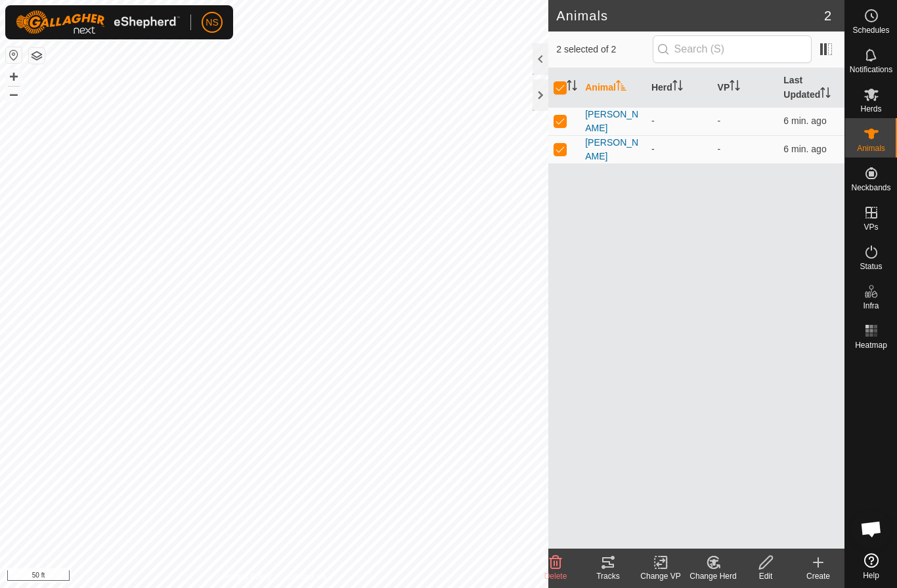
click at [719, 571] on div "Change Herd" at bounding box center [712, 576] width 53 height 12
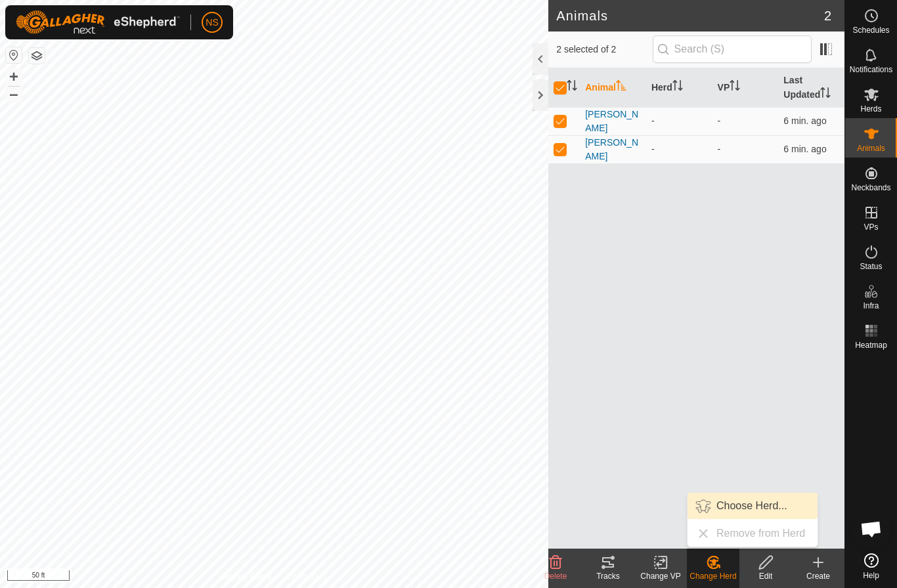
click at [725, 507] on link "Choose Herd..." at bounding box center [752, 506] width 130 height 26
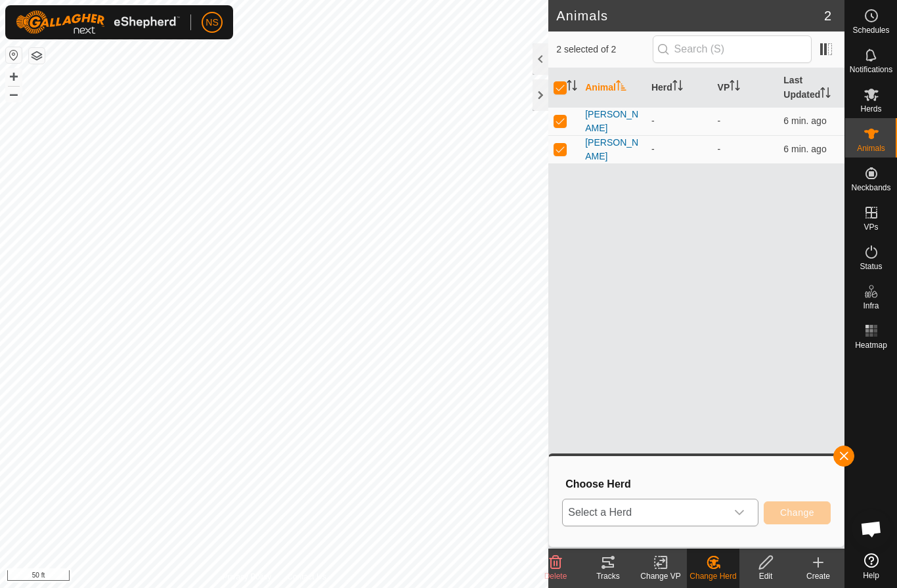
click at [727, 514] on div "dropdown trigger" at bounding box center [739, 512] width 26 height 26
click at [788, 383] on div "Animal Herd VP Last Updated [PERSON_NAME] - - 6 min. ago [PERSON_NAME] - - 6 mi…" at bounding box center [696, 308] width 296 height 480
click at [870, 108] on span "Herds" at bounding box center [870, 109] width 21 height 8
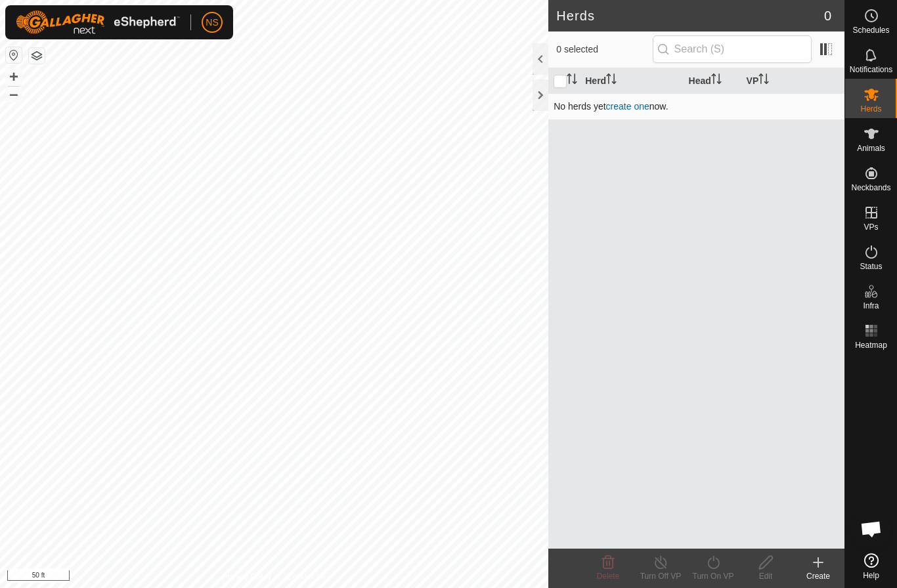
click at [619, 102] on link "create one" at bounding box center [627, 106] width 43 height 11
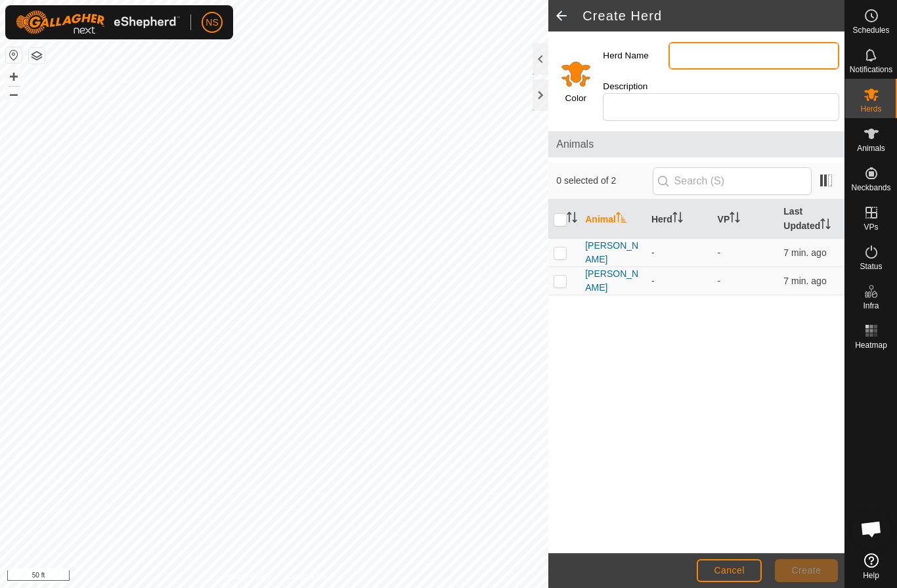
click at [694, 54] on input "Herd Name" at bounding box center [753, 56] width 171 height 28
type input "[PERSON_NAME]"
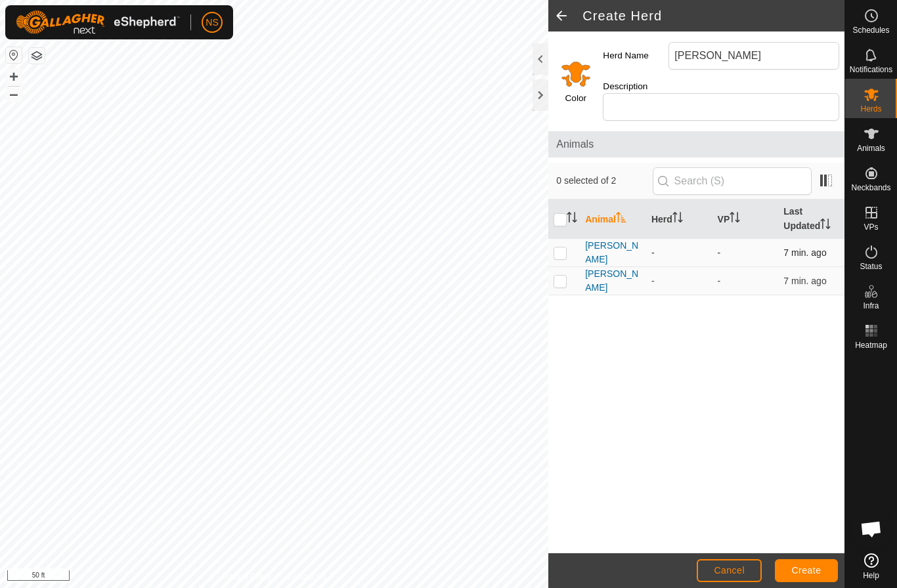
click at [555, 247] on p-checkbox at bounding box center [559, 252] width 13 height 11
checkbox input "true"
click at [562, 276] on p-checkbox at bounding box center [559, 281] width 13 height 11
checkbox input "true"
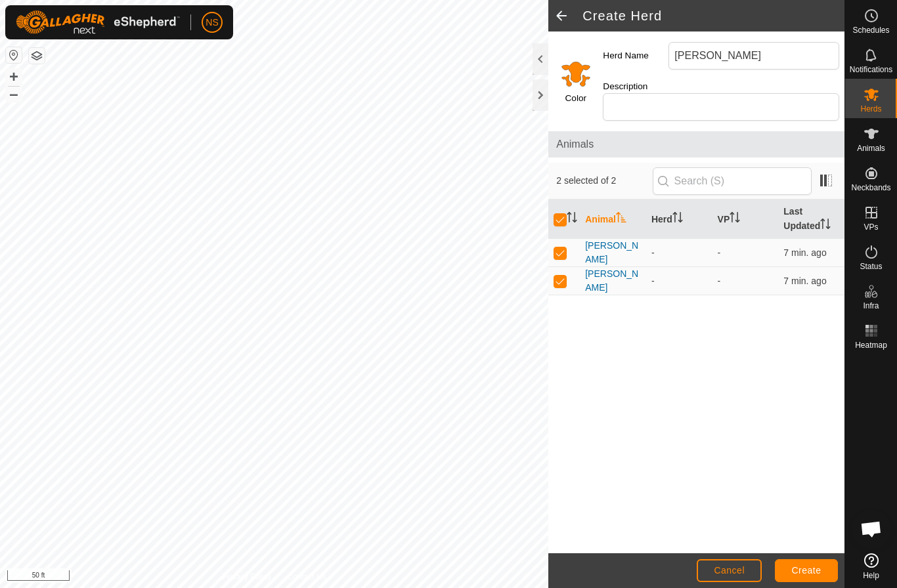
click at [803, 570] on span "Create" at bounding box center [807, 570] width 30 height 11
